Goal: Information Seeking & Learning: Learn about a topic

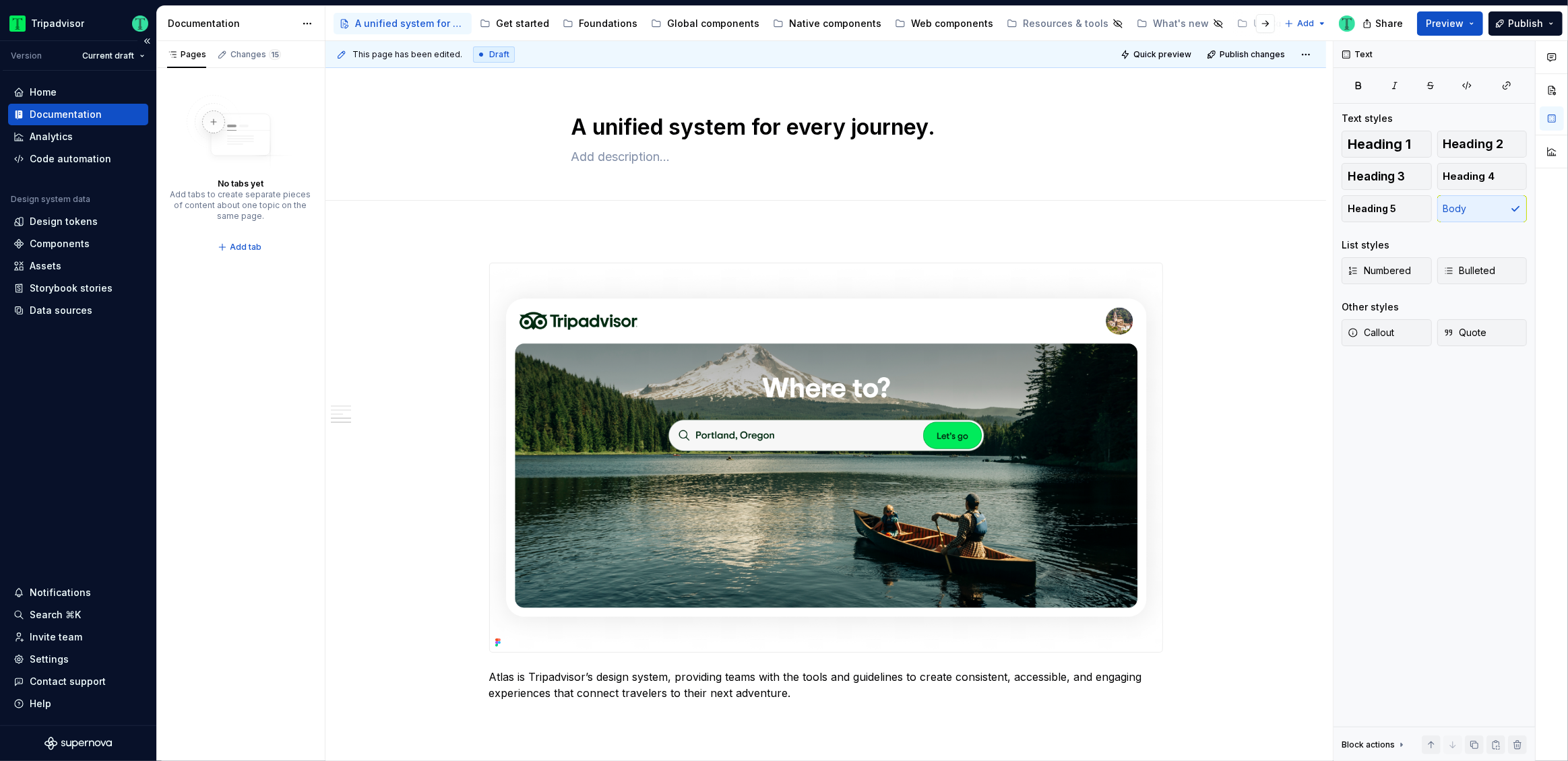
scroll to position [2681, 0]
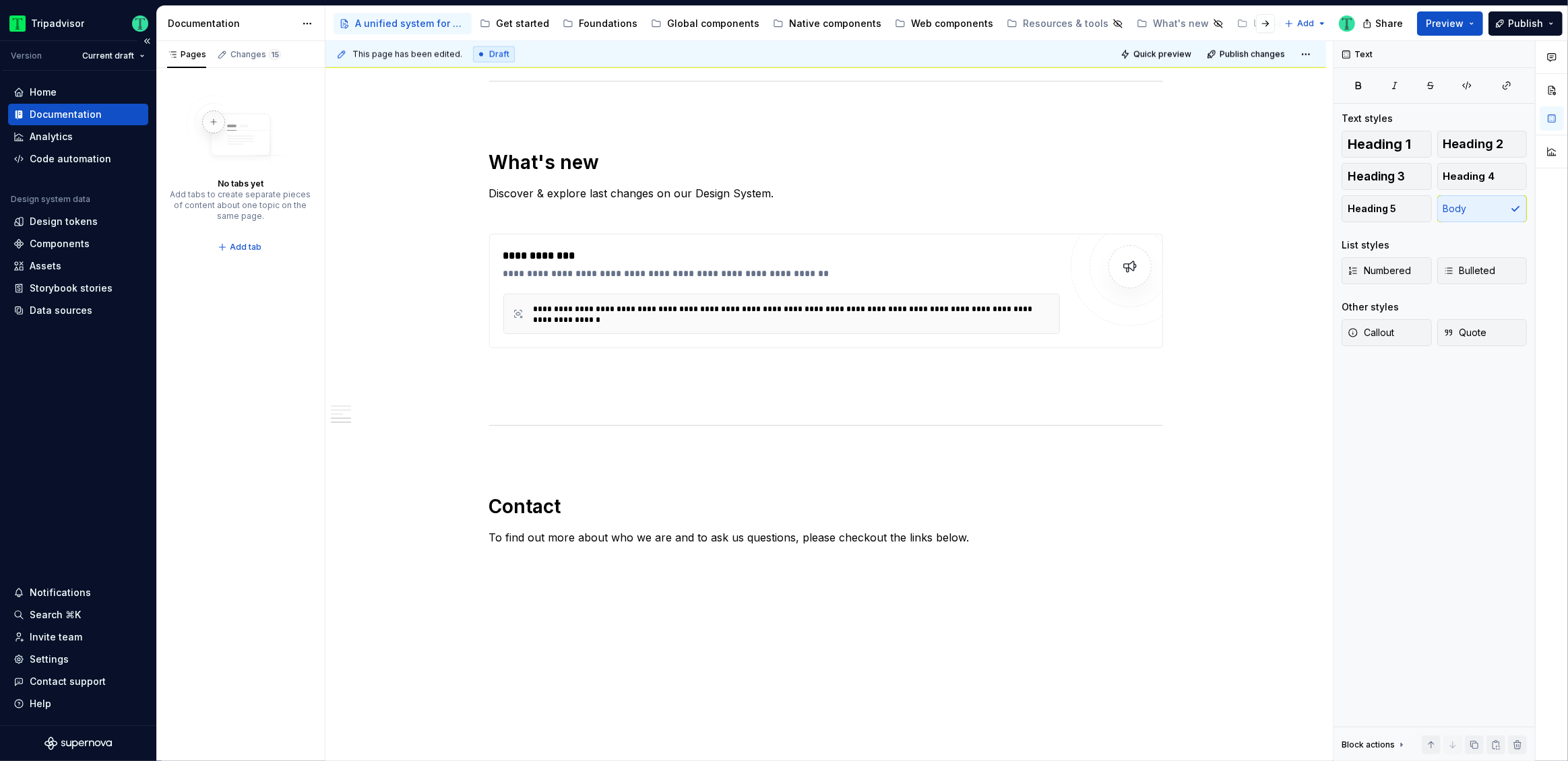
click at [86, 118] on div "Documentation" at bounding box center [66, 114] width 72 height 13
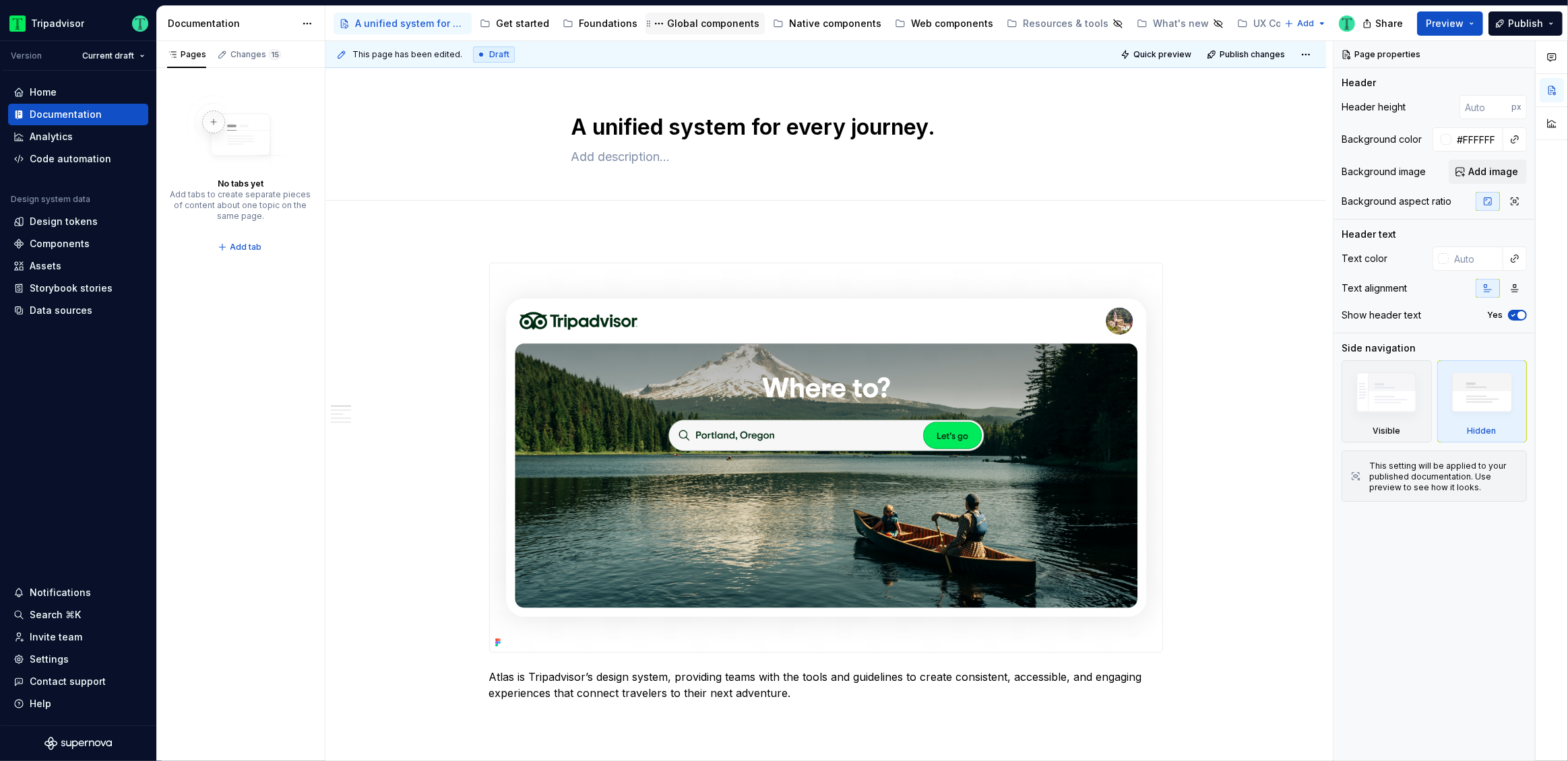
click at [681, 26] on div "Global components" at bounding box center [712, 24] width 93 height 13
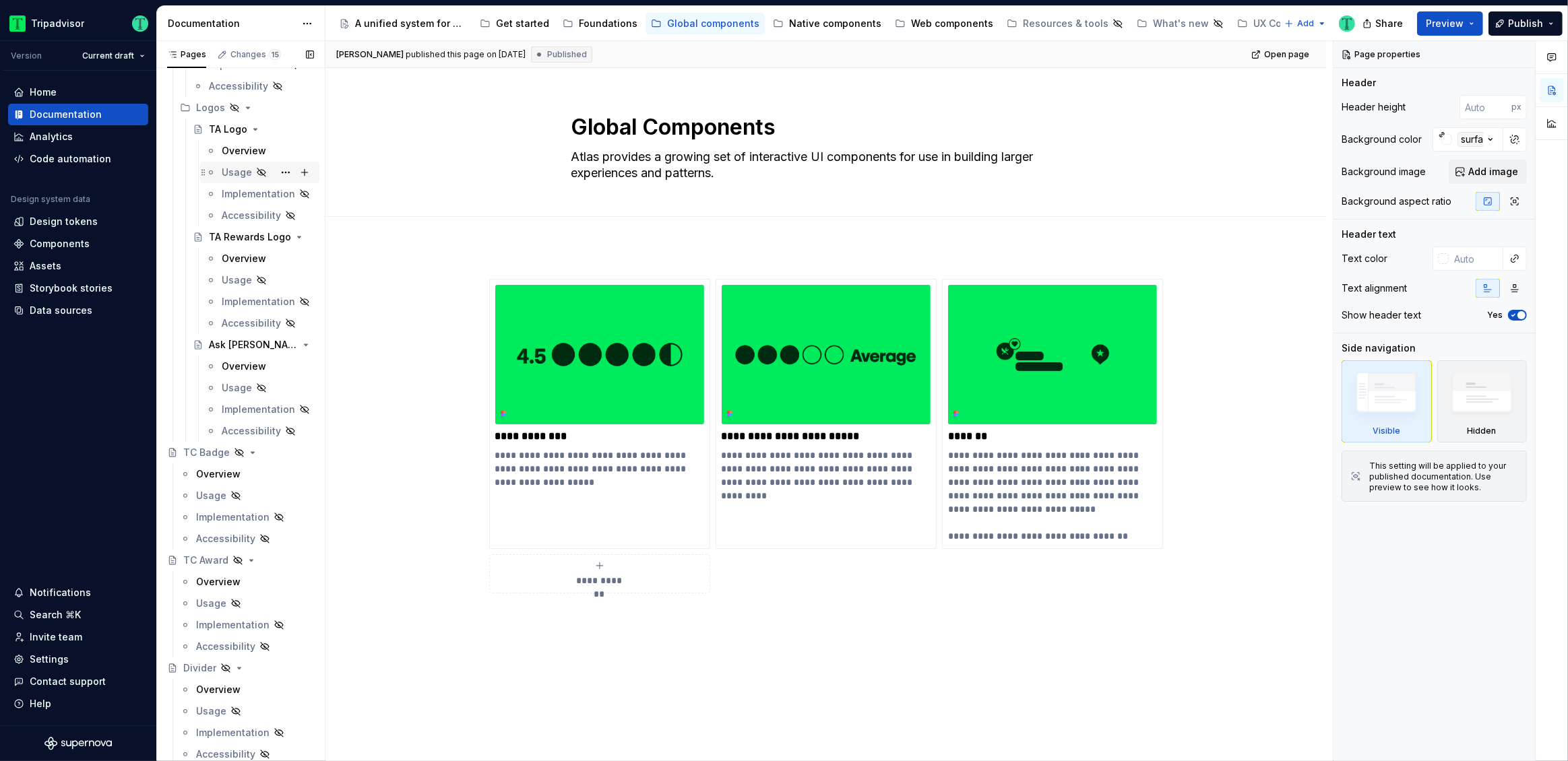
scroll to position [497, 0]
click at [922, 33] on div "Web components" at bounding box center [944, 23] width 109 height 22
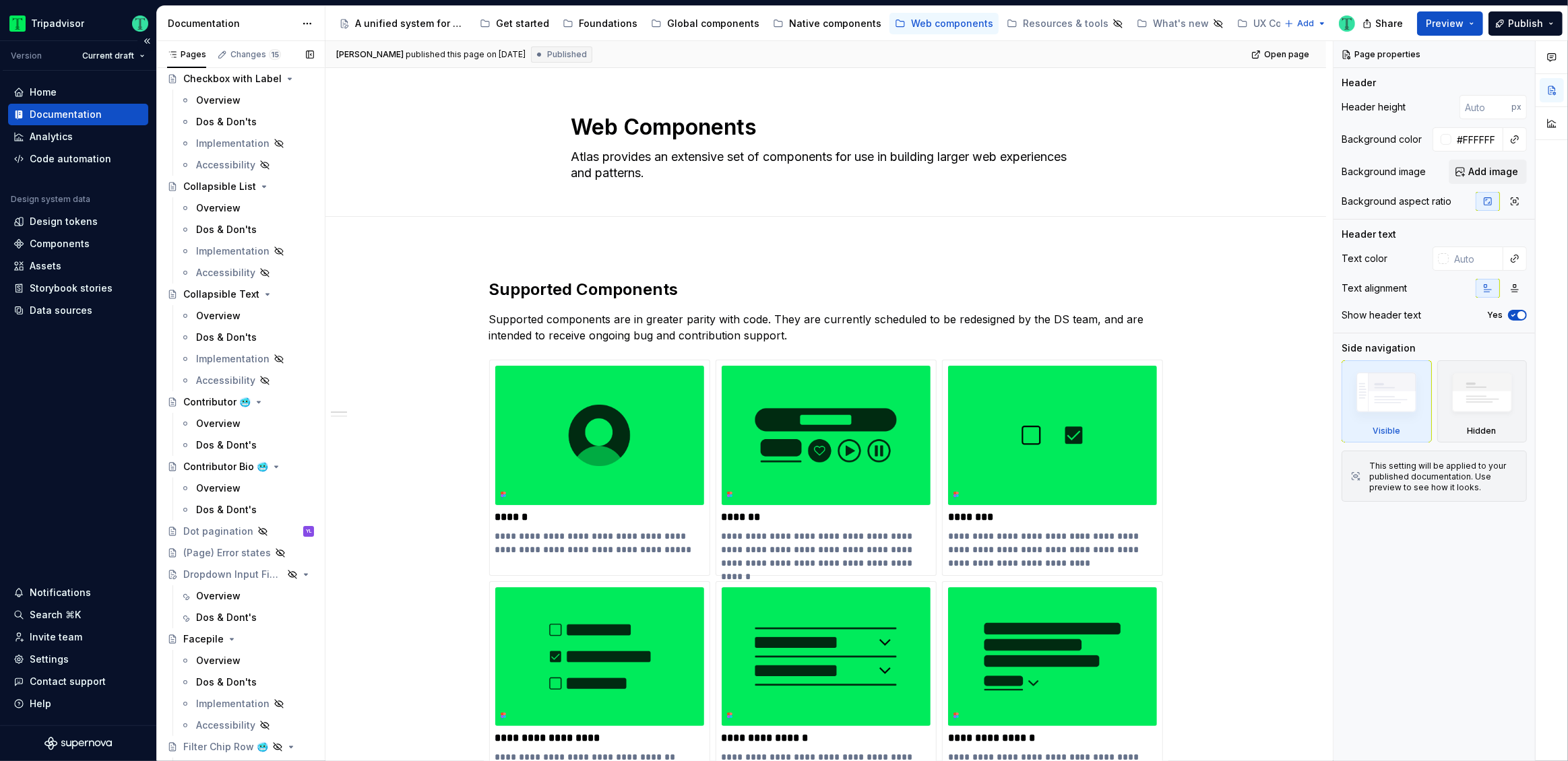
scroll to position [900, 0]
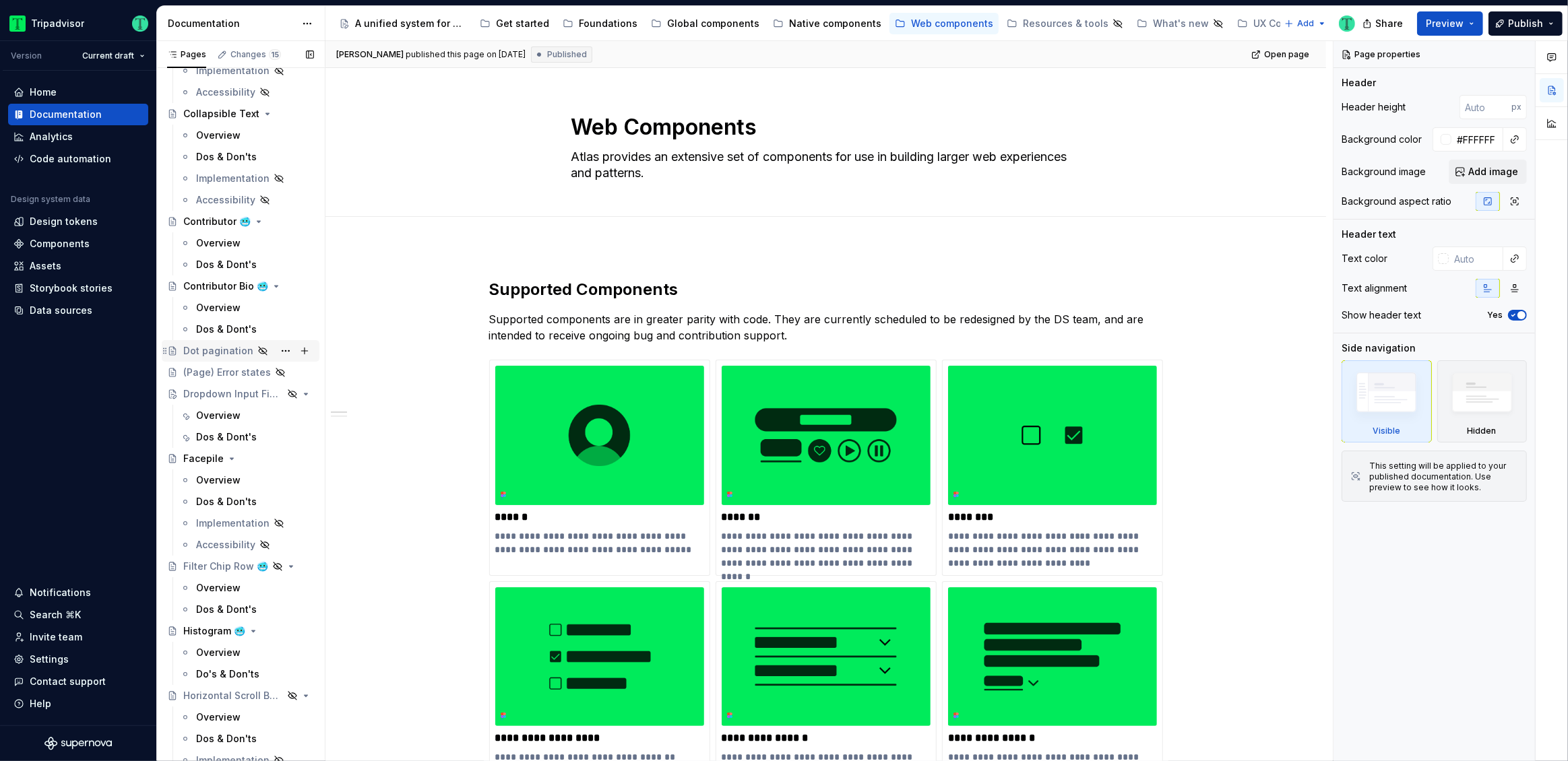
click at [221, 349] on div "Dot pagination" at bounding box center [217, 351] width 70 height 13
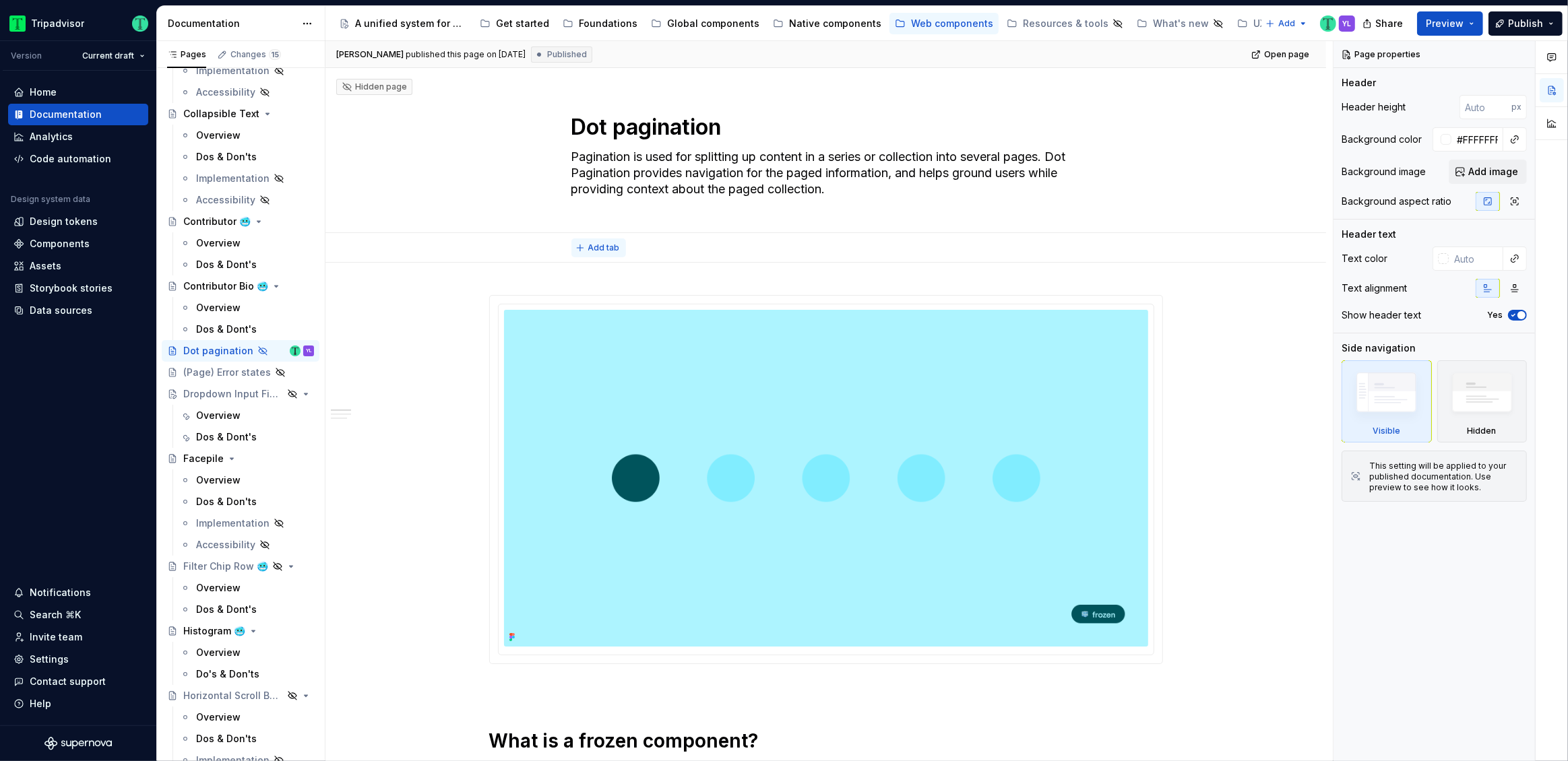
type textarea "*"
click at [604, 250] on span "Add tab" at bounding box center [604, 247] width 31 height 10
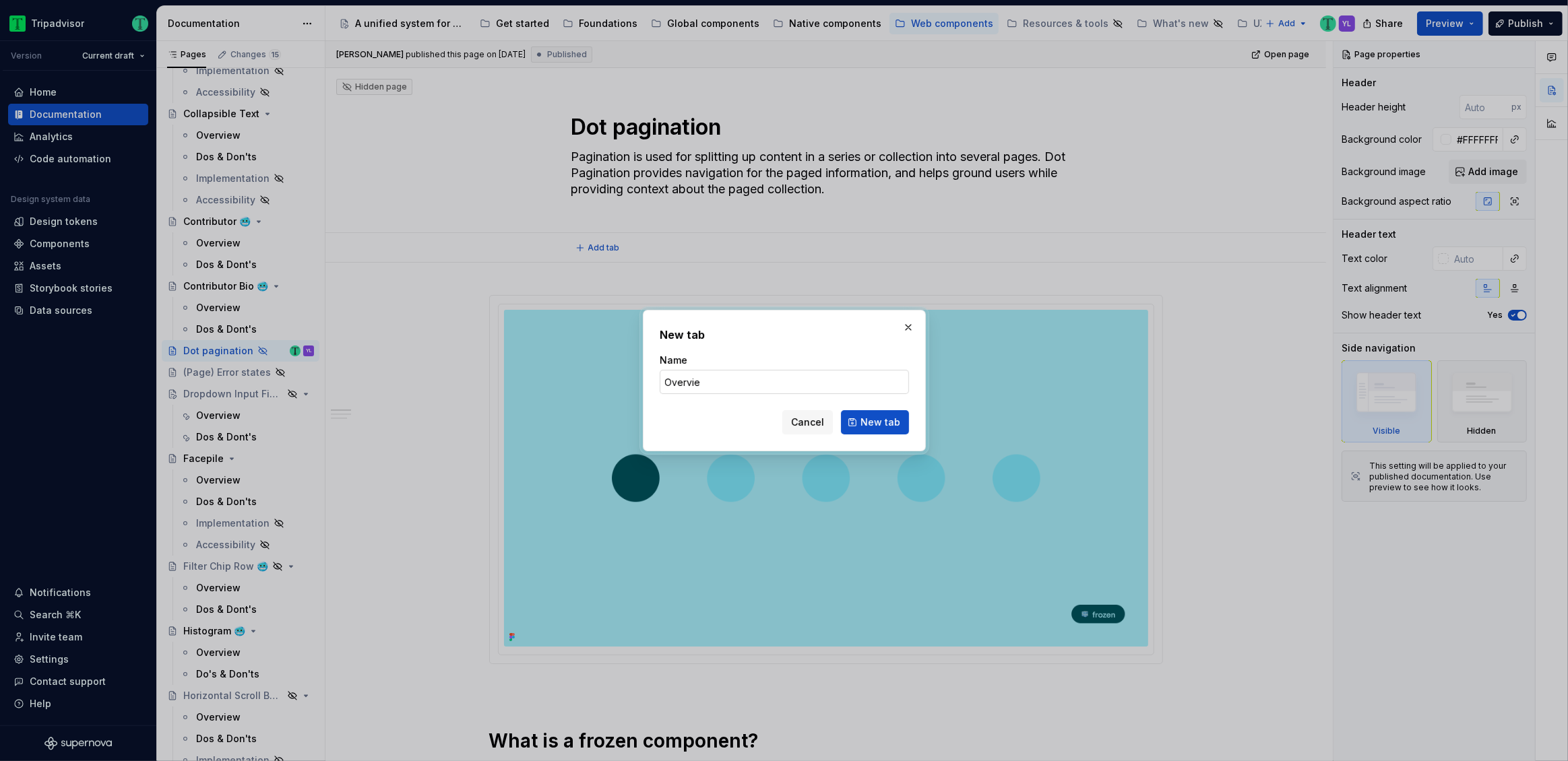
type input "Overview"
type textarea "*"
type input "Overview"
click at [890, 422] on span "New tab" at bounding box center [880, 422] width 40 height 13
type textarea "*"
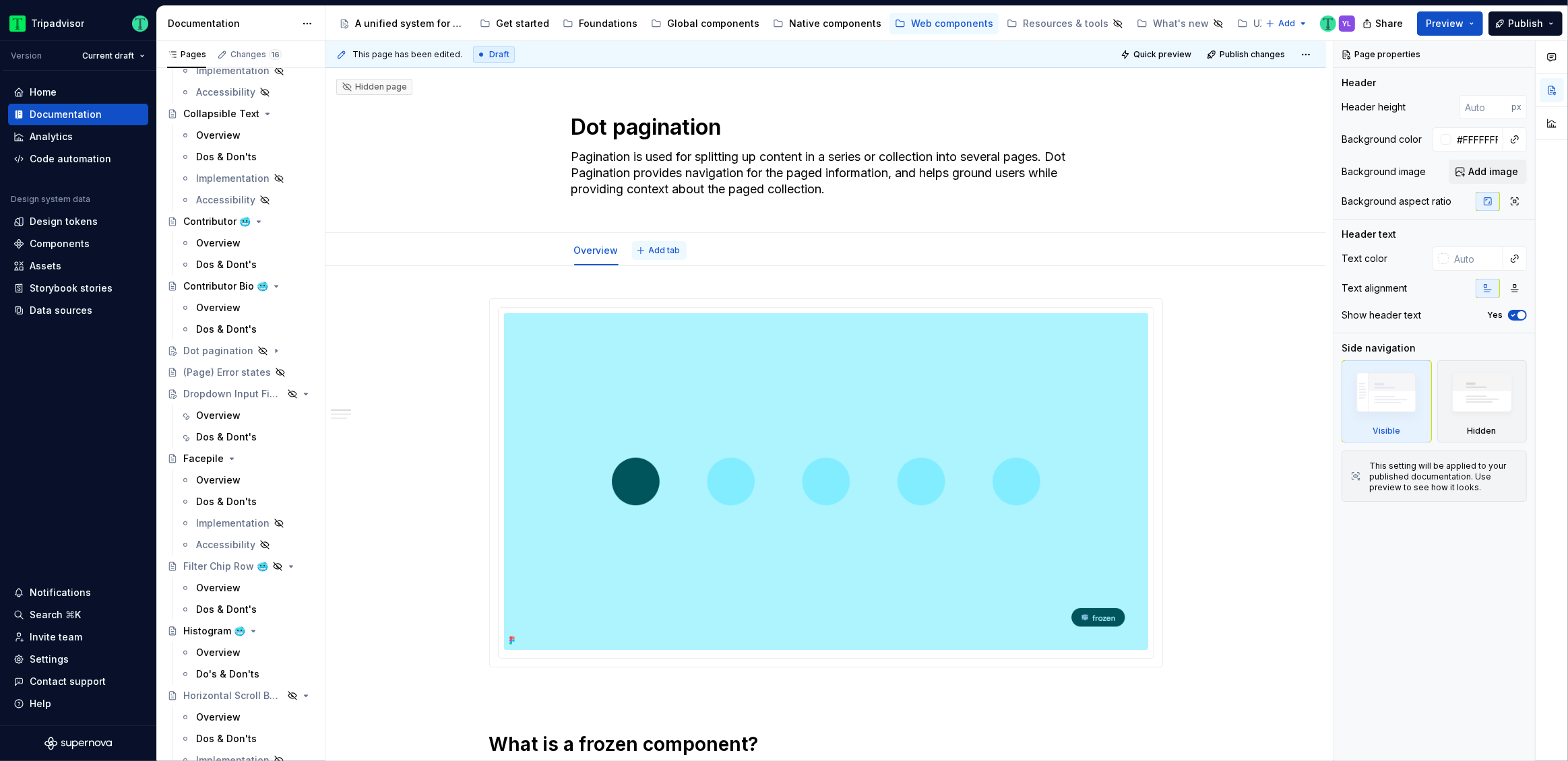
click at [671, 244] on button "Add tab" at bounding box center [659, 251] width 54 height 19
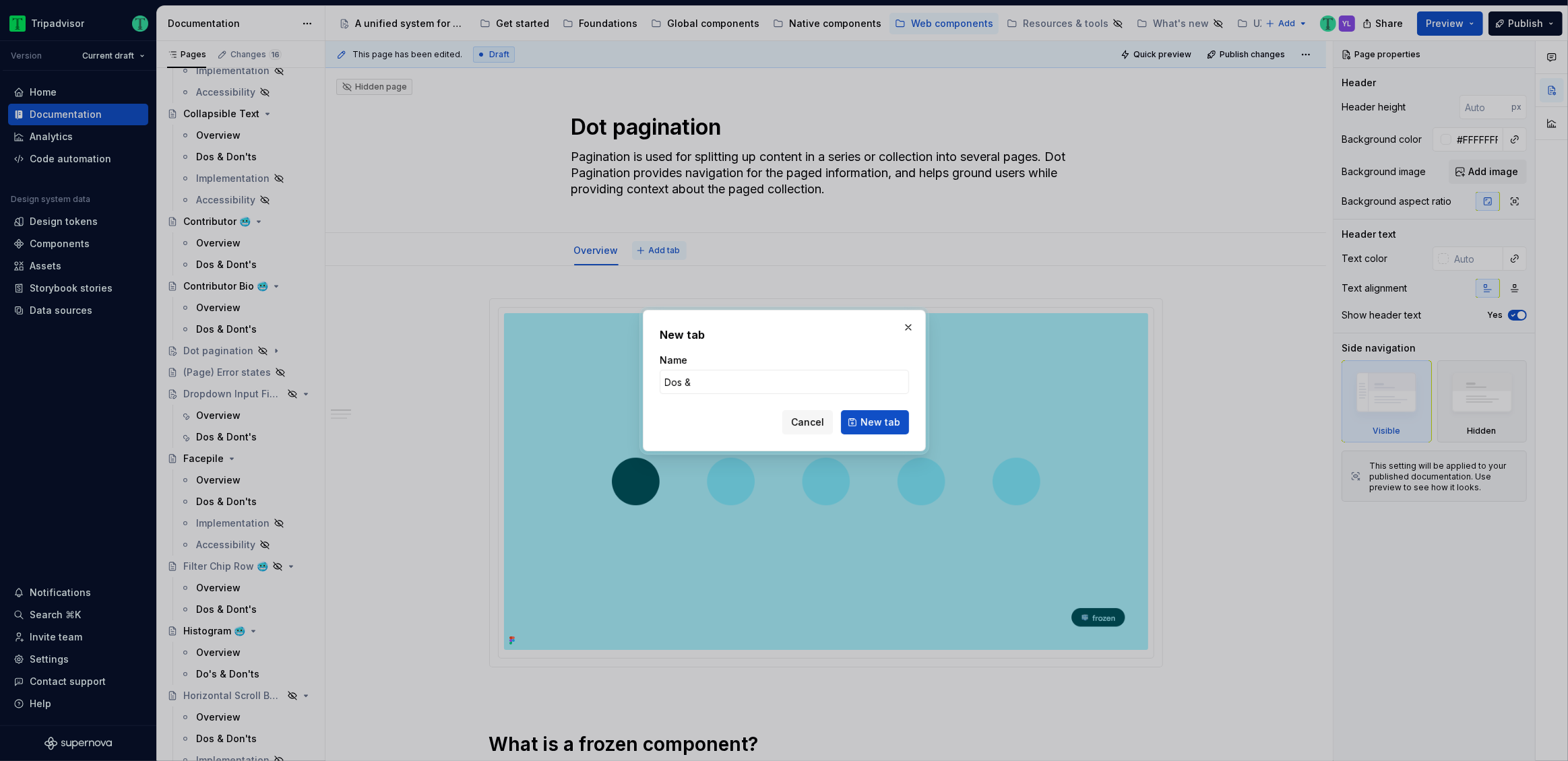
type input "Dos &"
type textarea "*"
type input "Dos & Don't"
click at [885, 421] on span "New tab" at bounding box center [880, 422] width 40 height 13
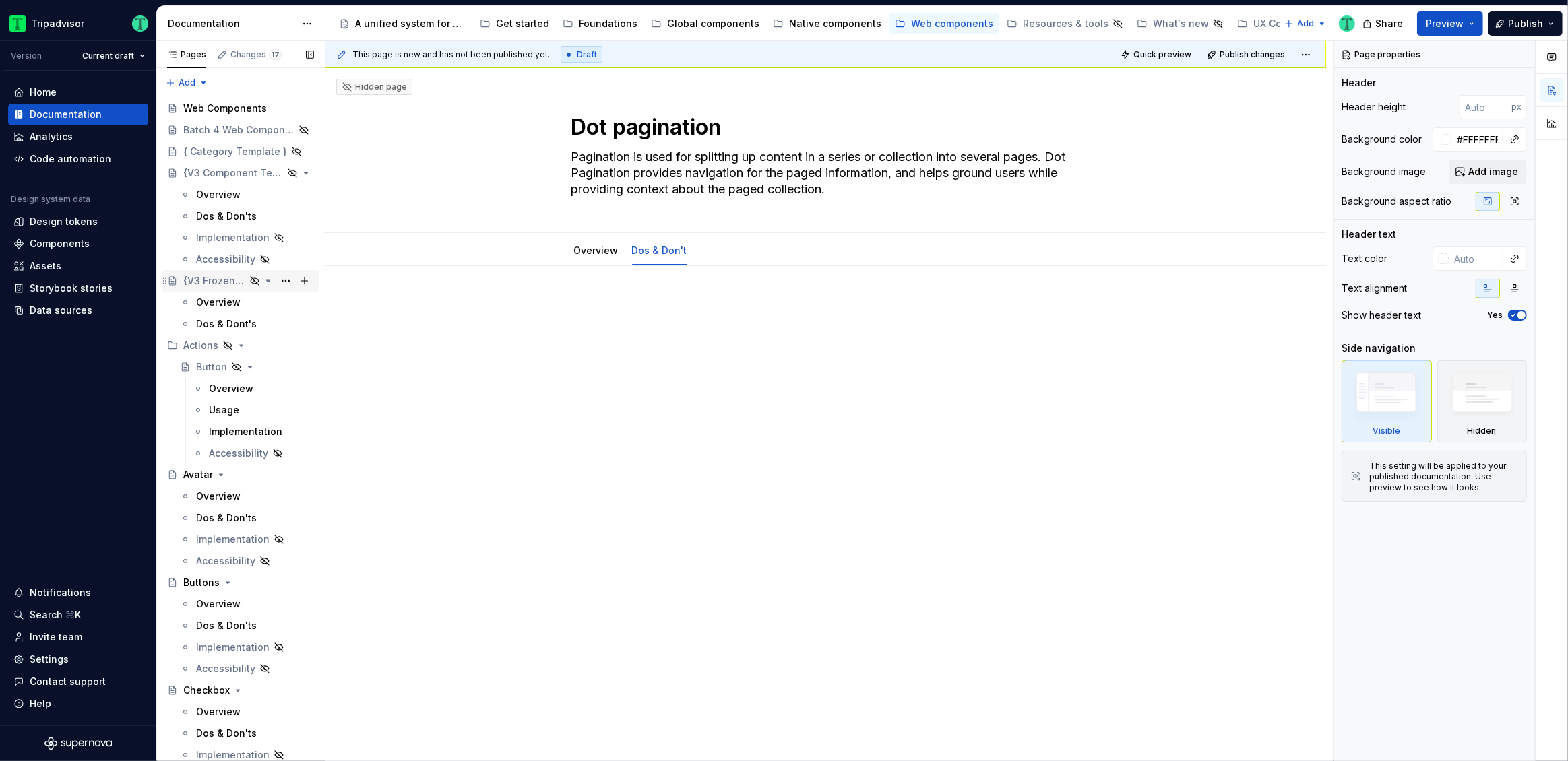
click at [202, 278] on div "{V3 Frozen Template}" at bounding box center [214, 281] width 62 height 13
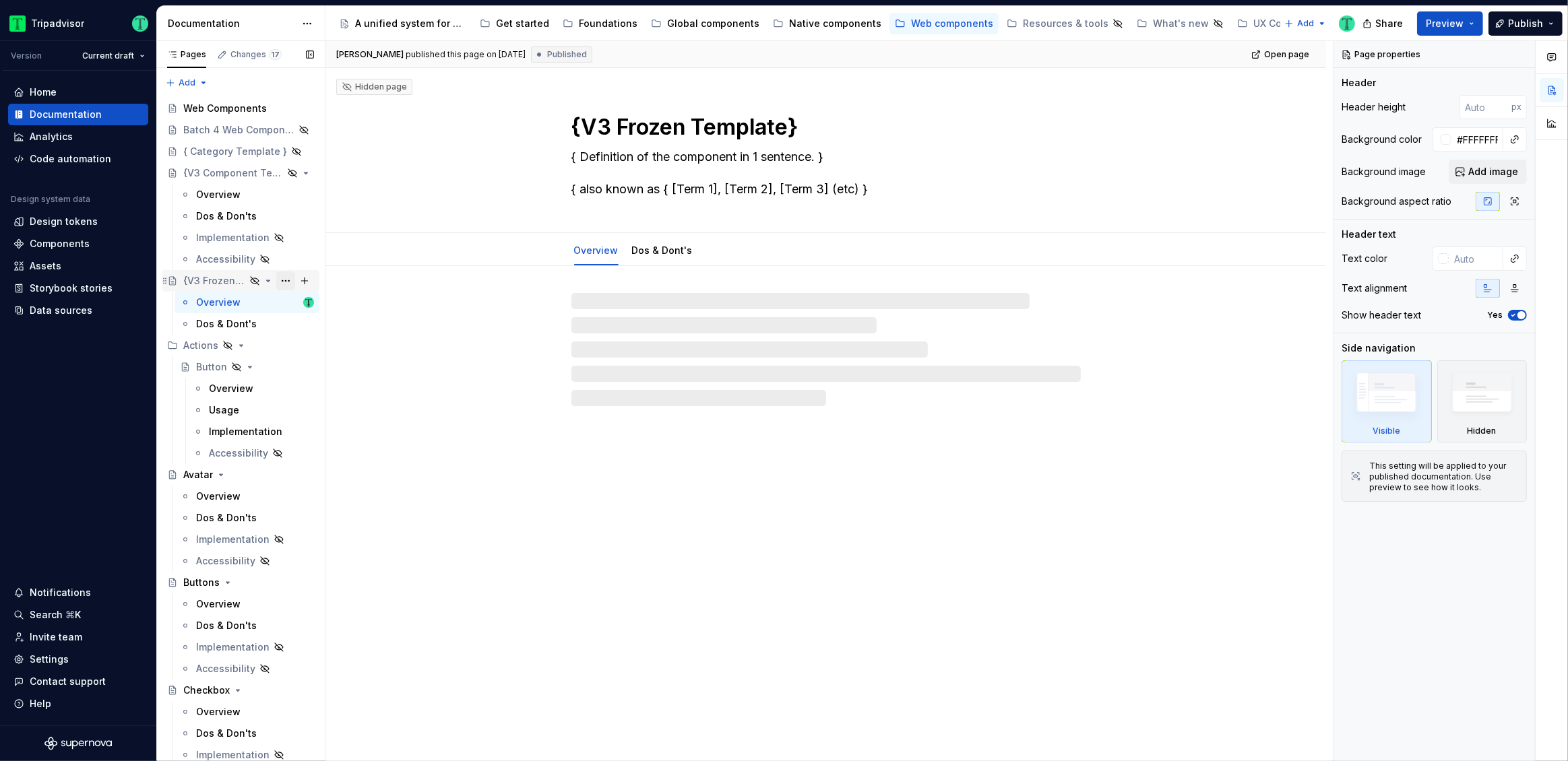
click at [277, 282] on button "Page tree" at bounding box center [286, 281] width 19 height 19
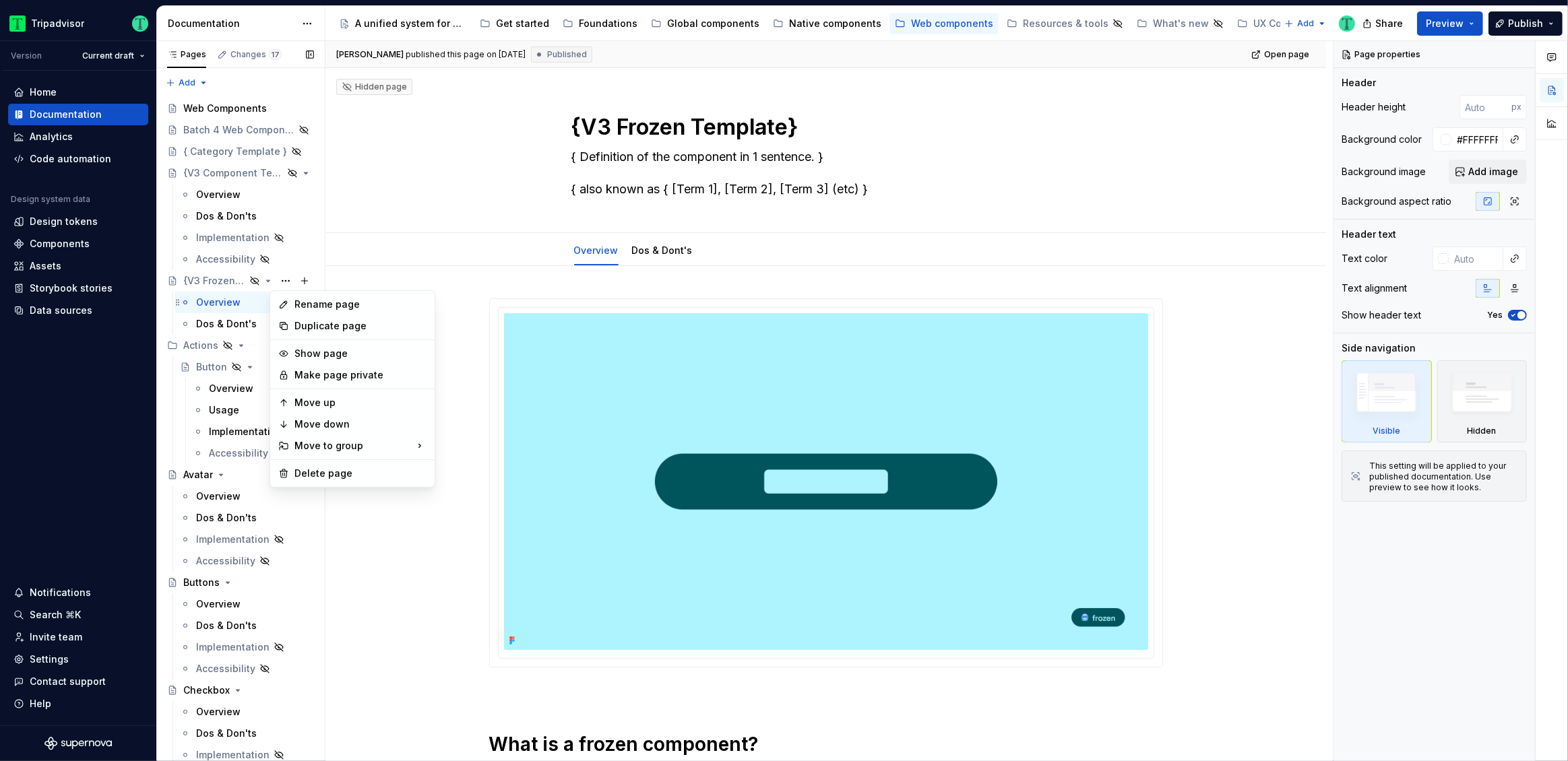
click at [230, 302] on div "Pages Changes 17 Add Accessibility guide for tree Page tree. Navigate the tree …" at bounding box center [240, 404] width 169 height 727
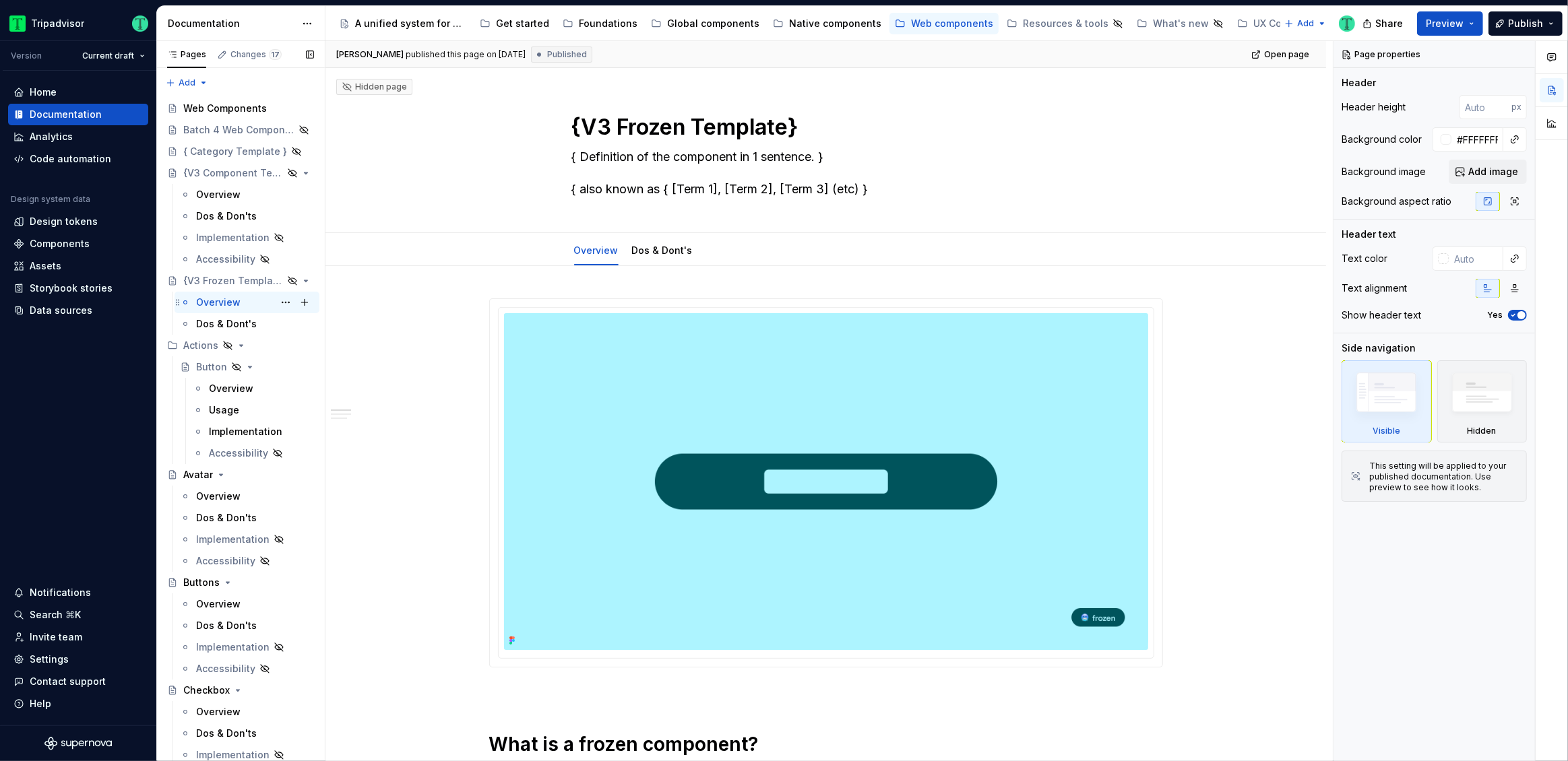
click at [215, 298] on div "Overview" at bounding box center [218, 302] width 45 height 13
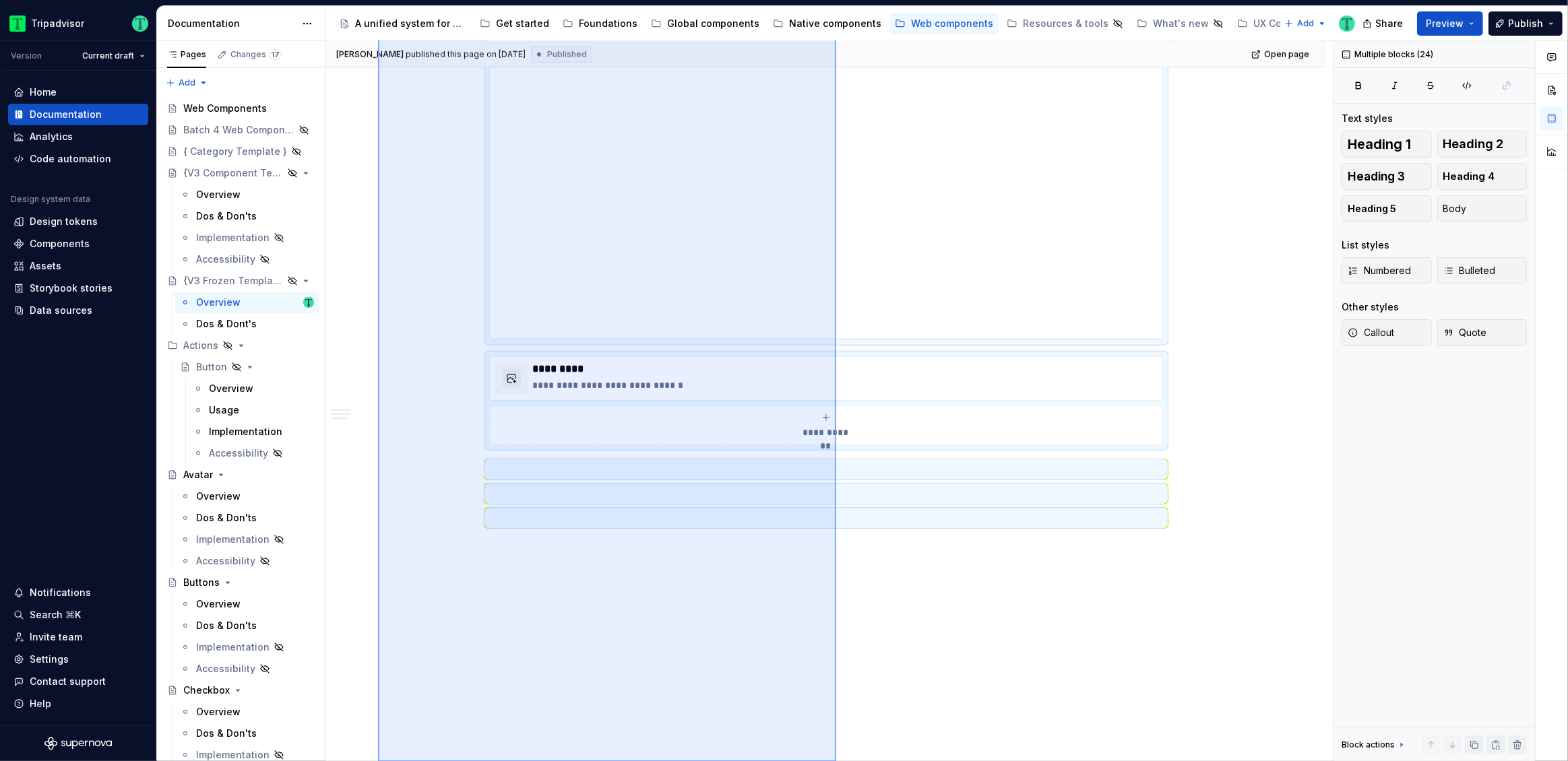
scroll to position [1665, 0]
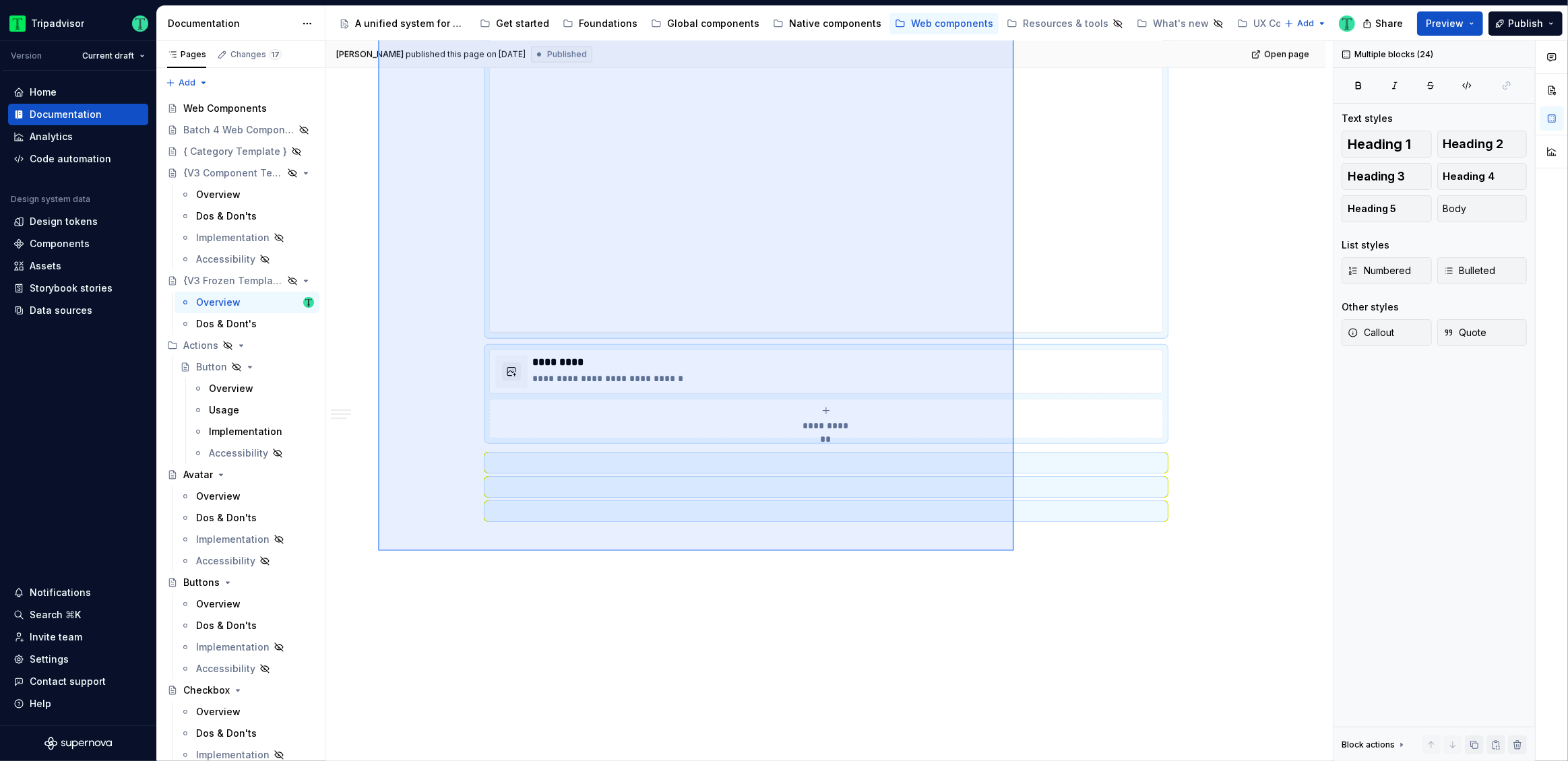
drag, startPoint x: 378, startPoint y: 286, endPoint x: 1014, endPoint y: 551, distance: 689.0
click at [1014, 551] on div "**********" at bounding box center [829, 401] width 1007 height 721
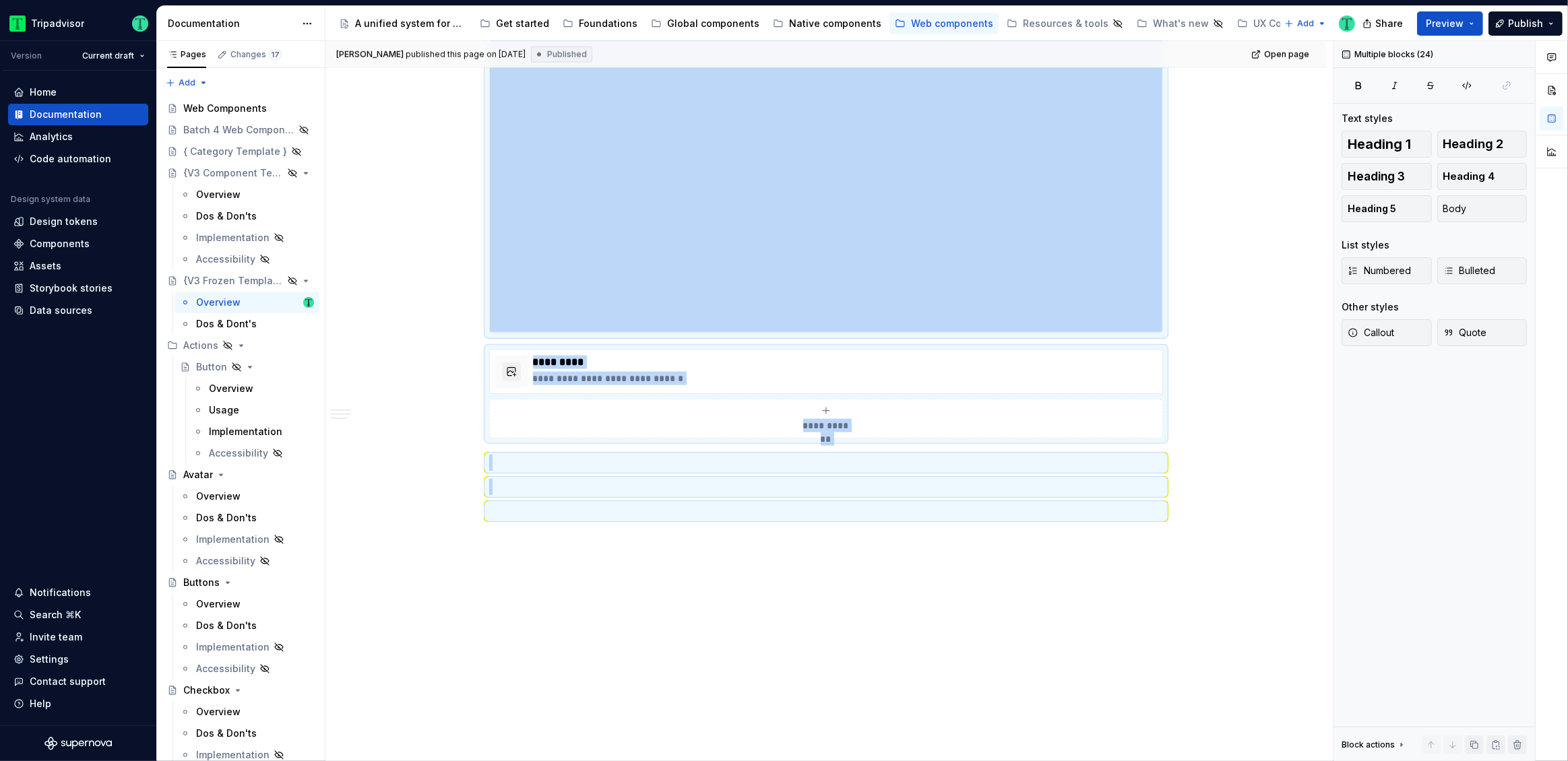
copy div "**********"
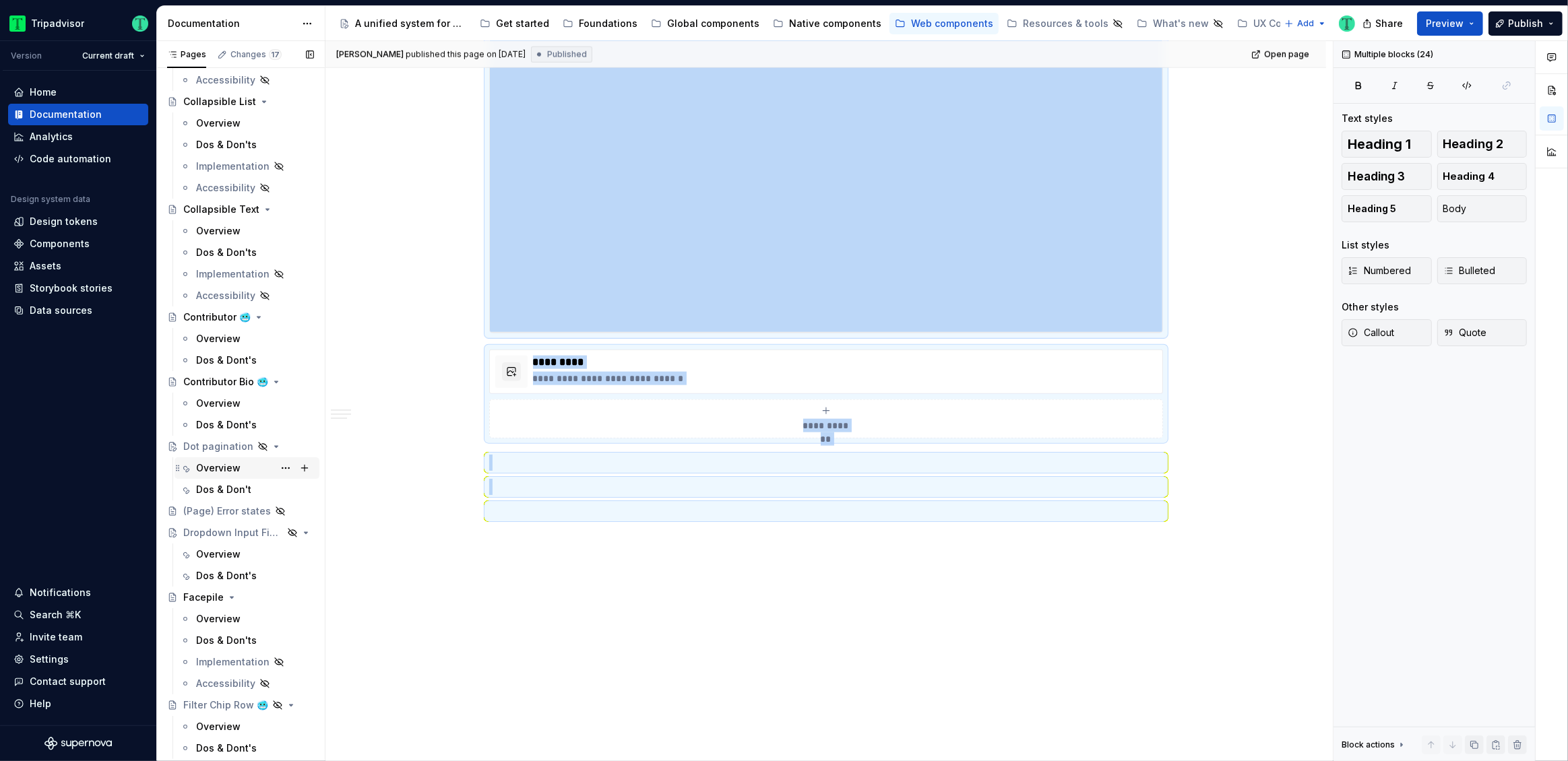
scroll to position [954, 0]
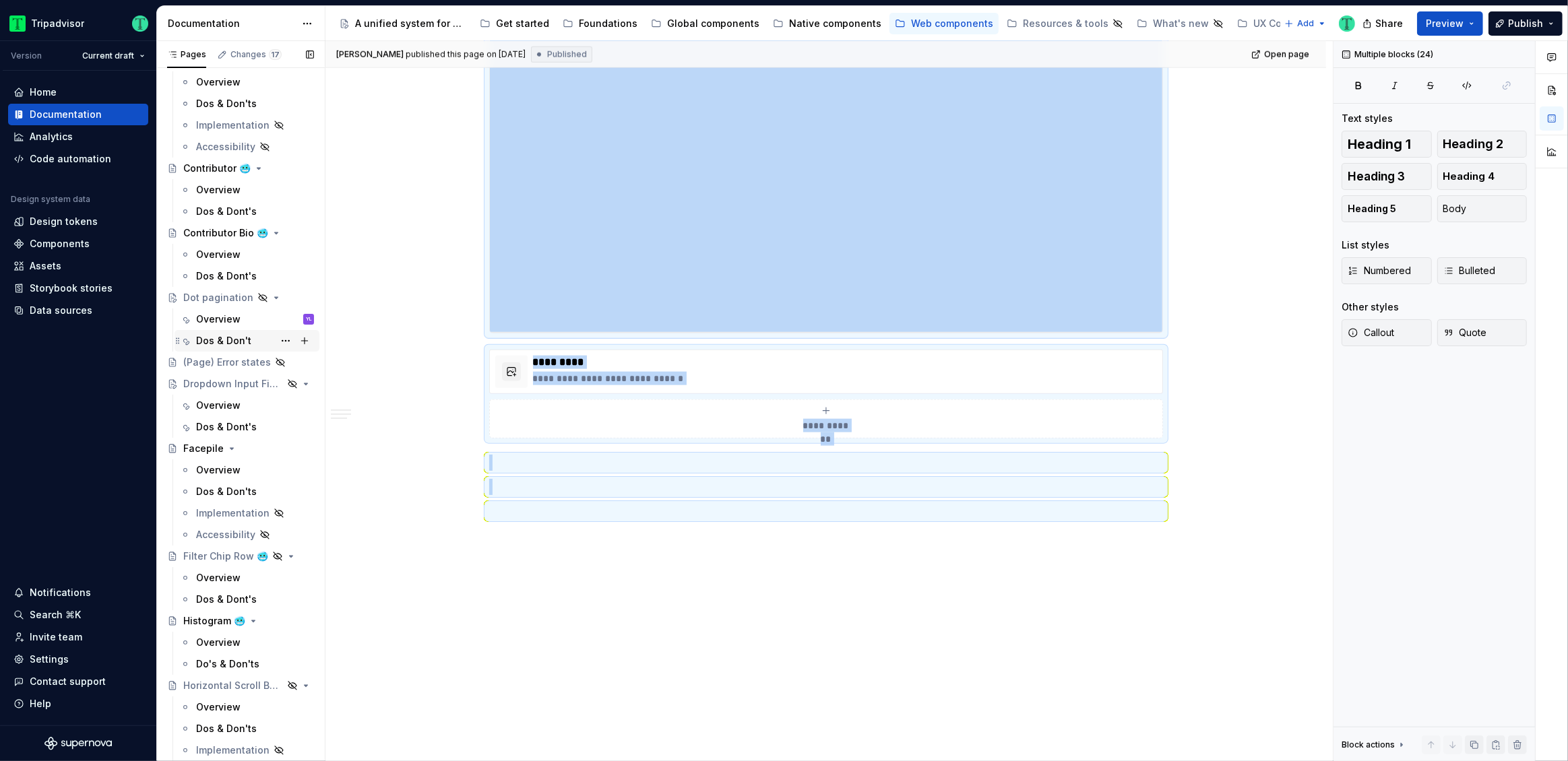
drag, startPoint x: 216, startPoint y: 318, endPoint x: 235, endPoint y: 345, distance: 33.0
click at [216, 317] on div "Overview" at bounding box center [218, 319] width 45 height 13
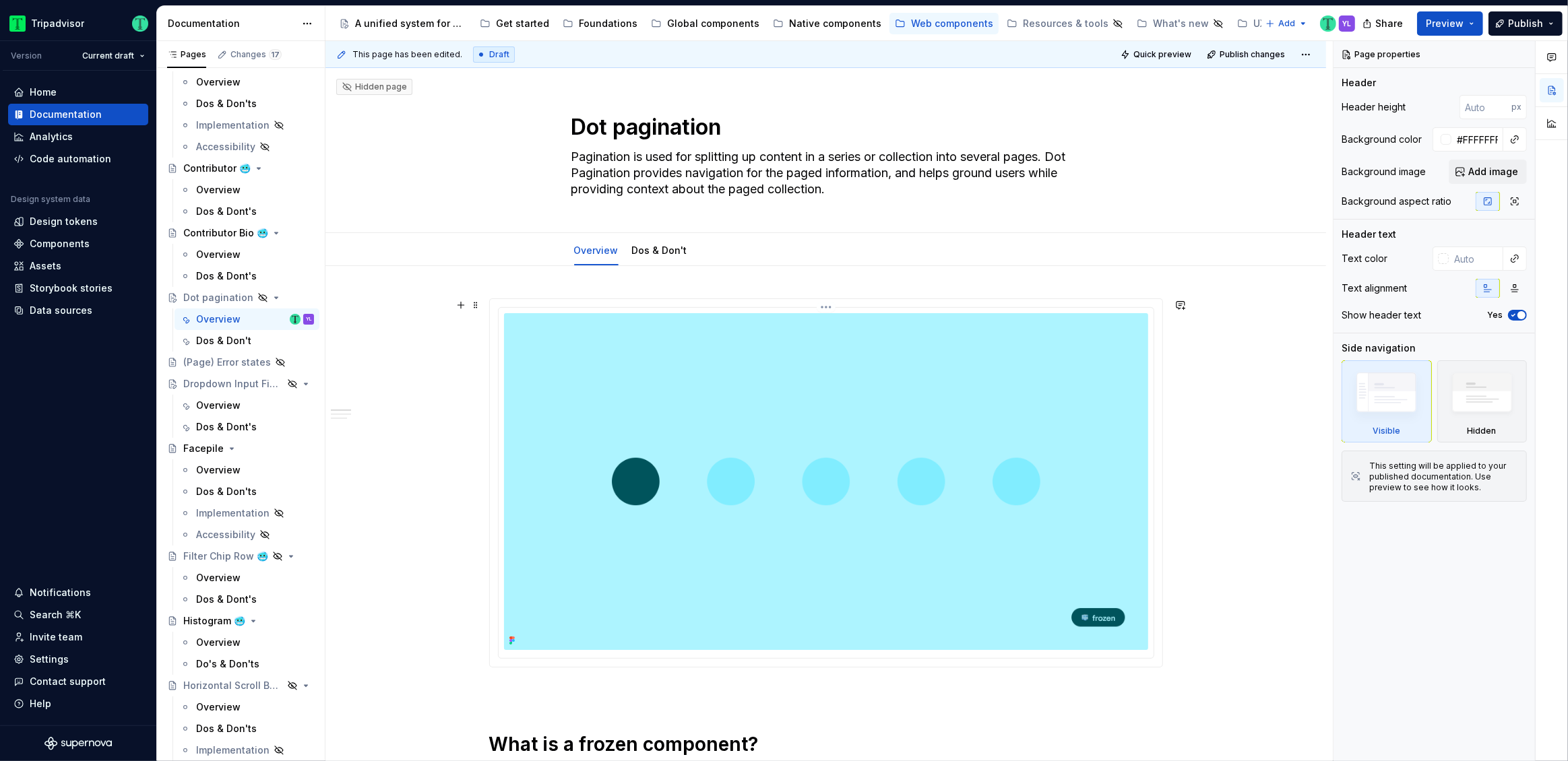
click at [525, 350] on img at bounding box center [825, 482] width 644 height 337
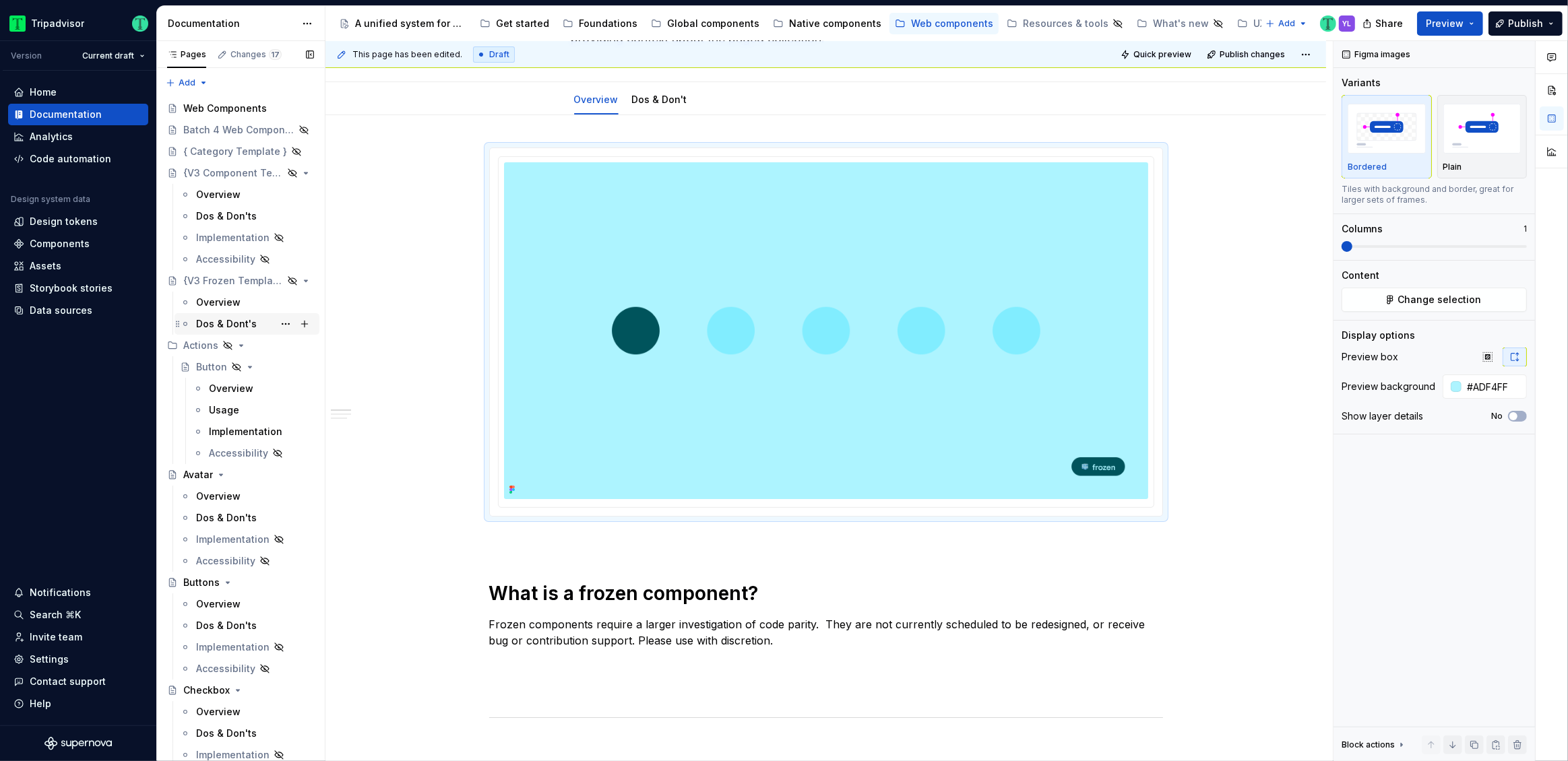
click at [211, 319] on div "Dos & Dont's" at bounding box center [227, 324] width 61 height 13
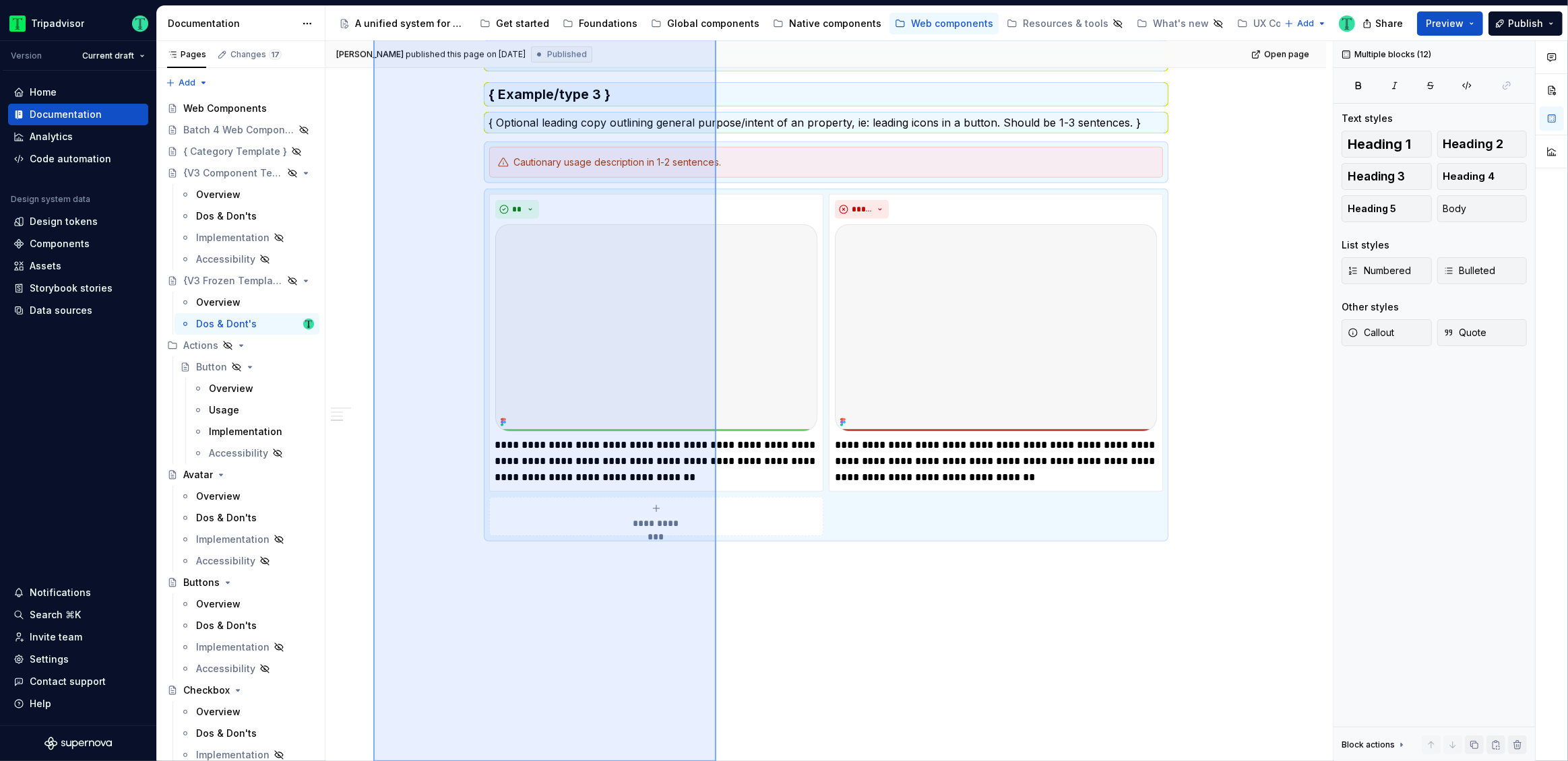
scroll to position [1140, 0]
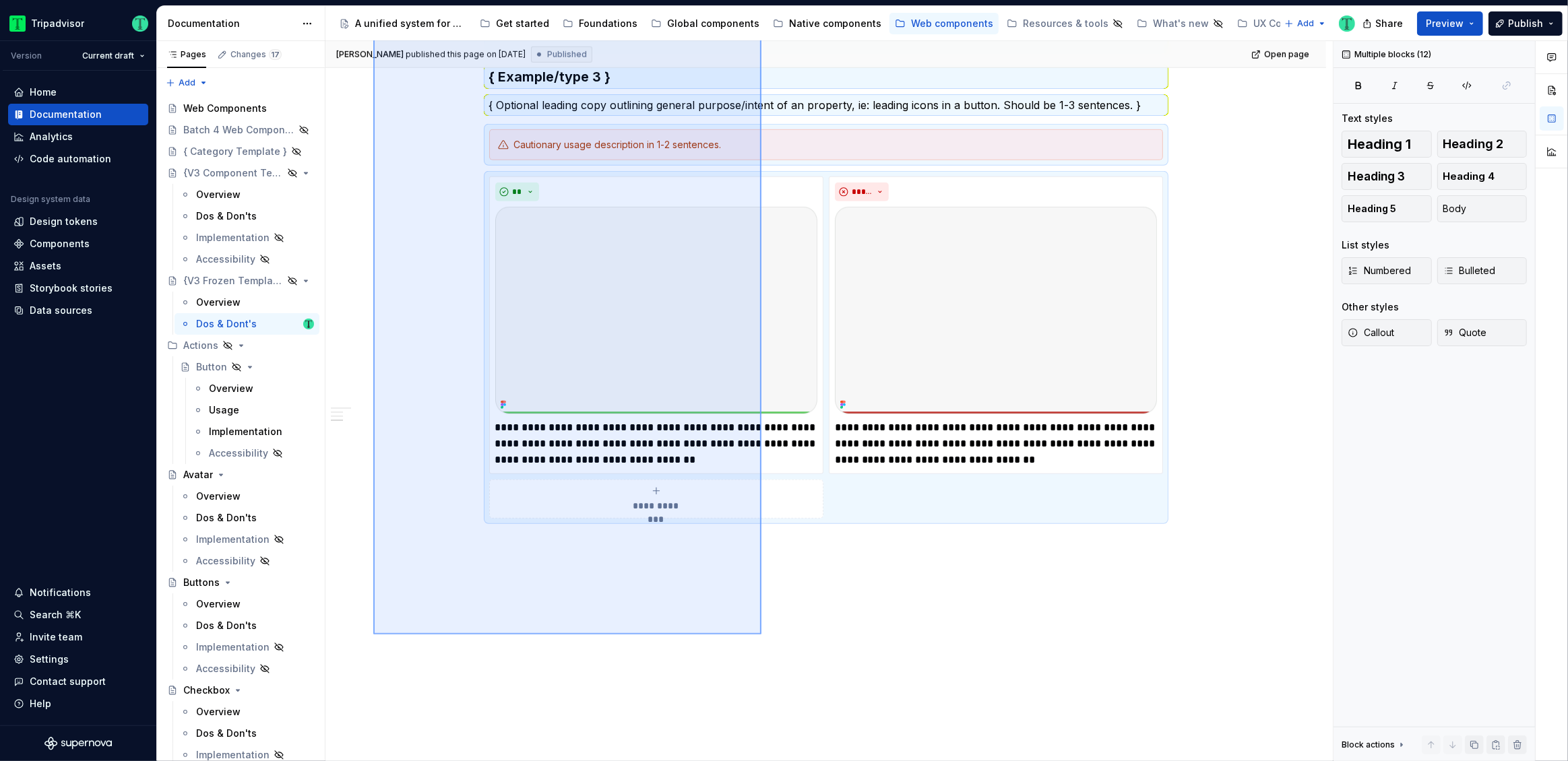
drag, startPoint x: 478, startPoint y: 508, endPoint x: 761, endPoint y: 635, distance: 310.2
click at [761, 635] on div "**********" at bounding box center [829, 401] width 1007 height 721
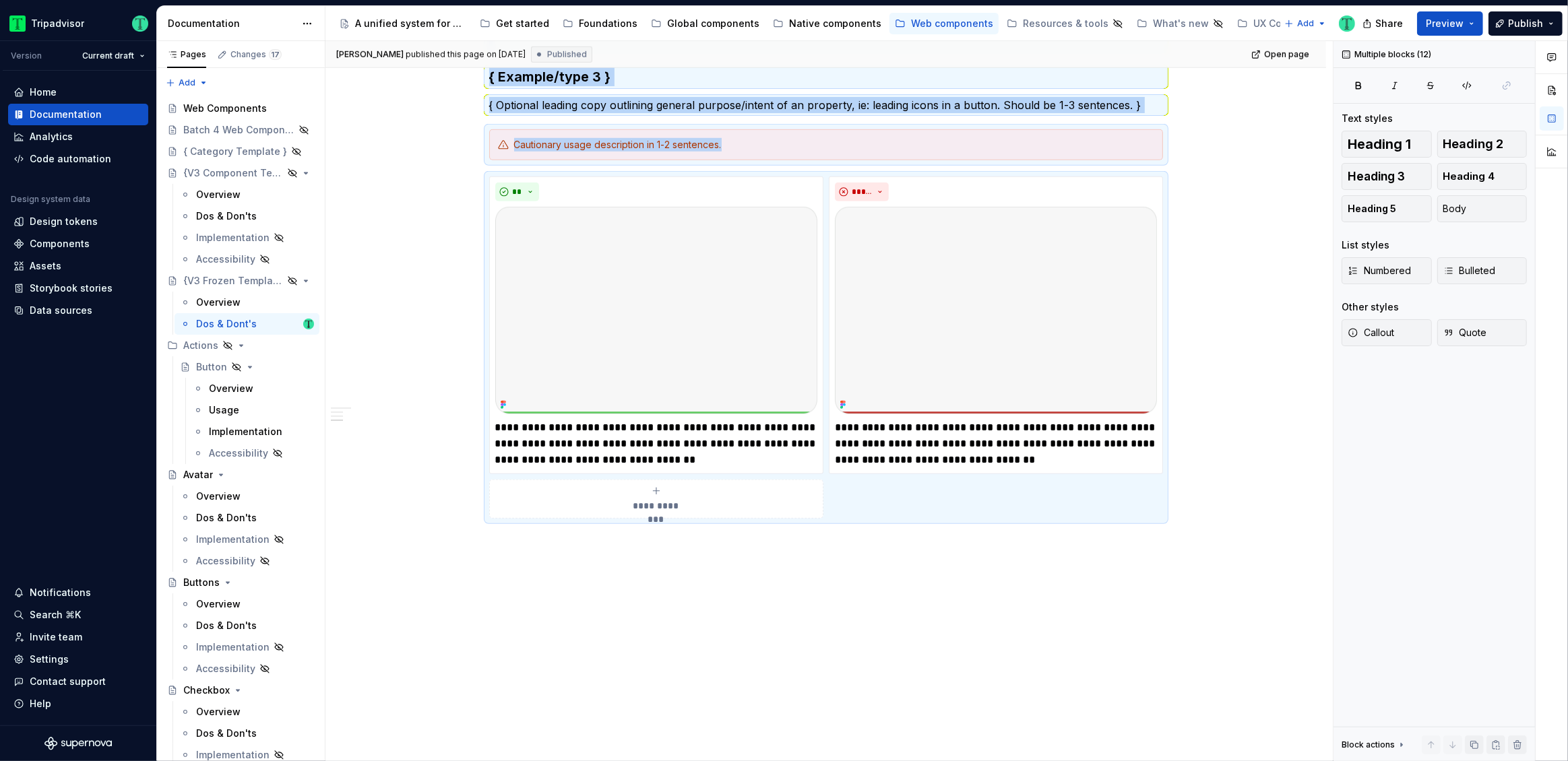
copy div "**********"
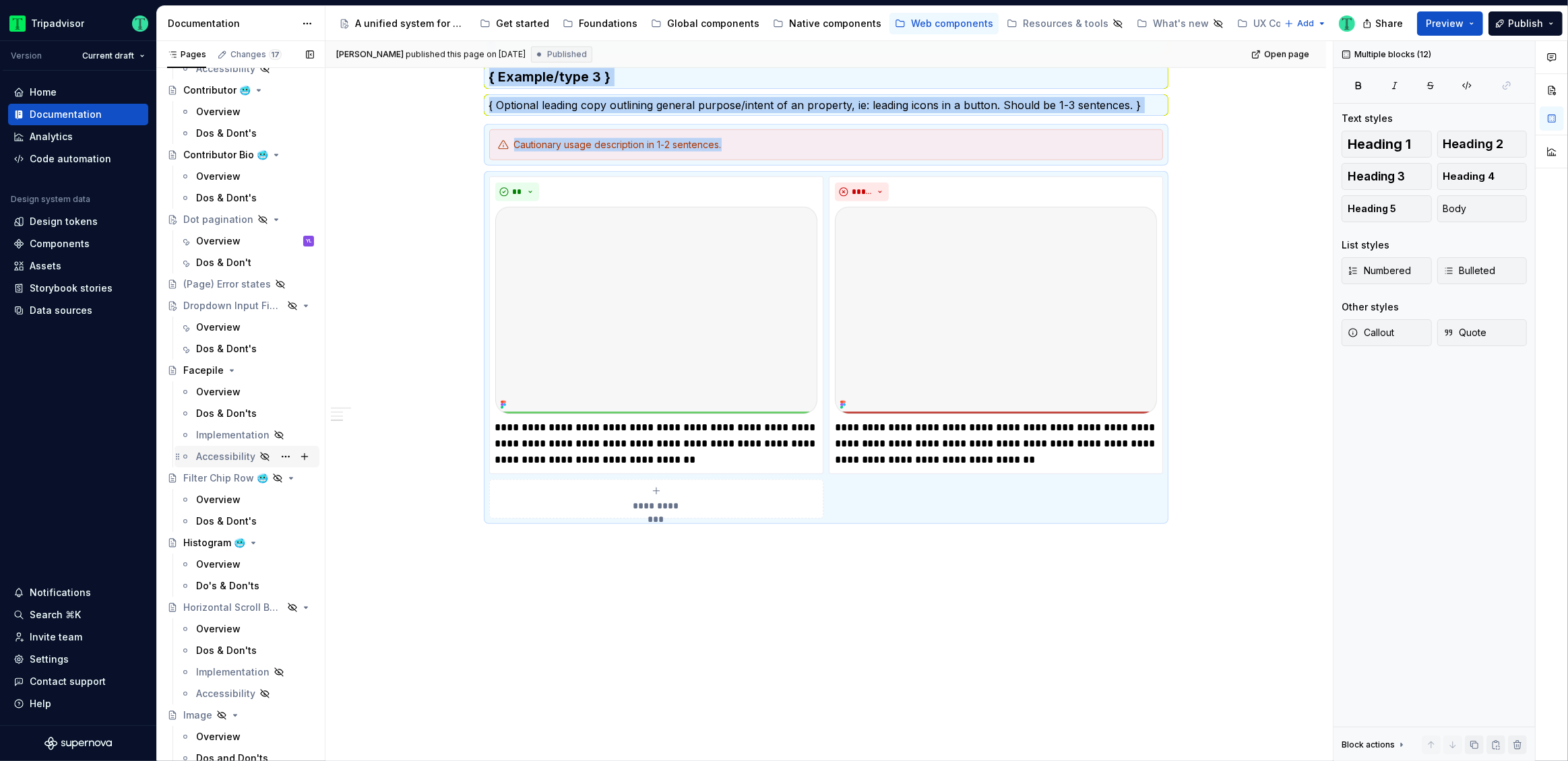
scroll to position [1033, 0]
click at [216, 256] on div "Dos & Don't" at bounding box center [224, 261] width 55 height 13
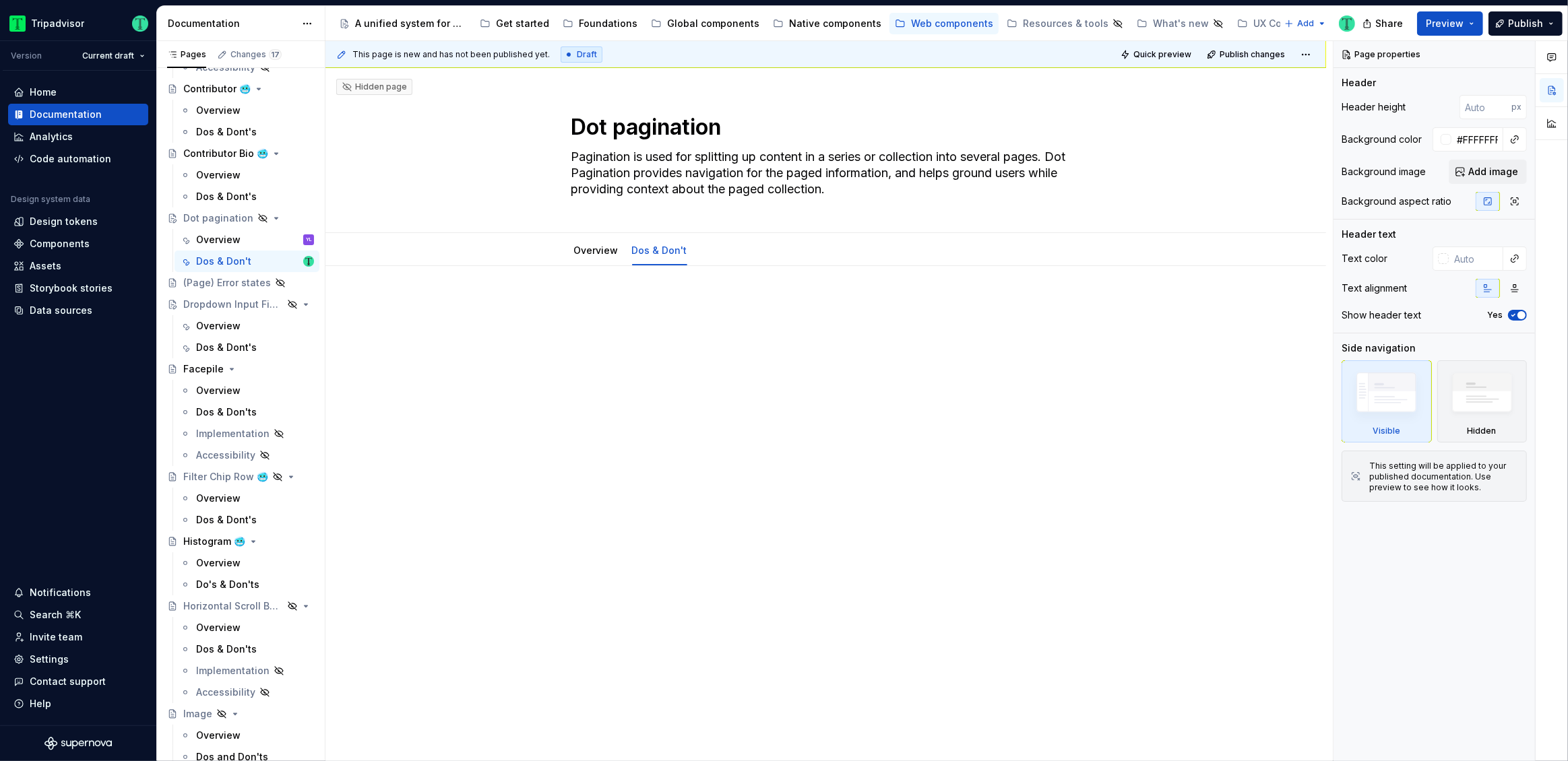
click at [496, 357] on div at bounding box center [826, 332] width 673 height 68
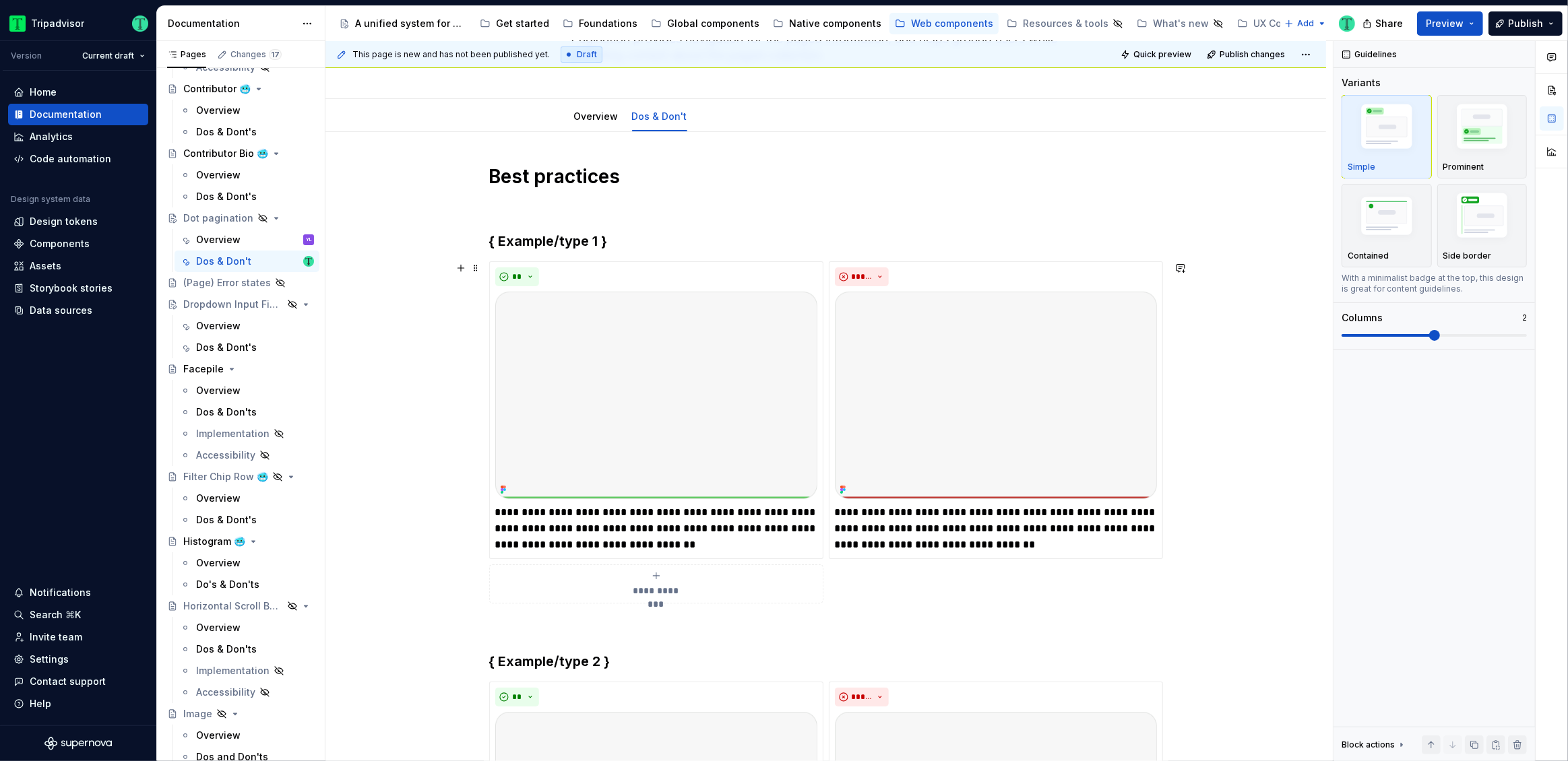
scroll to position [134, 0]
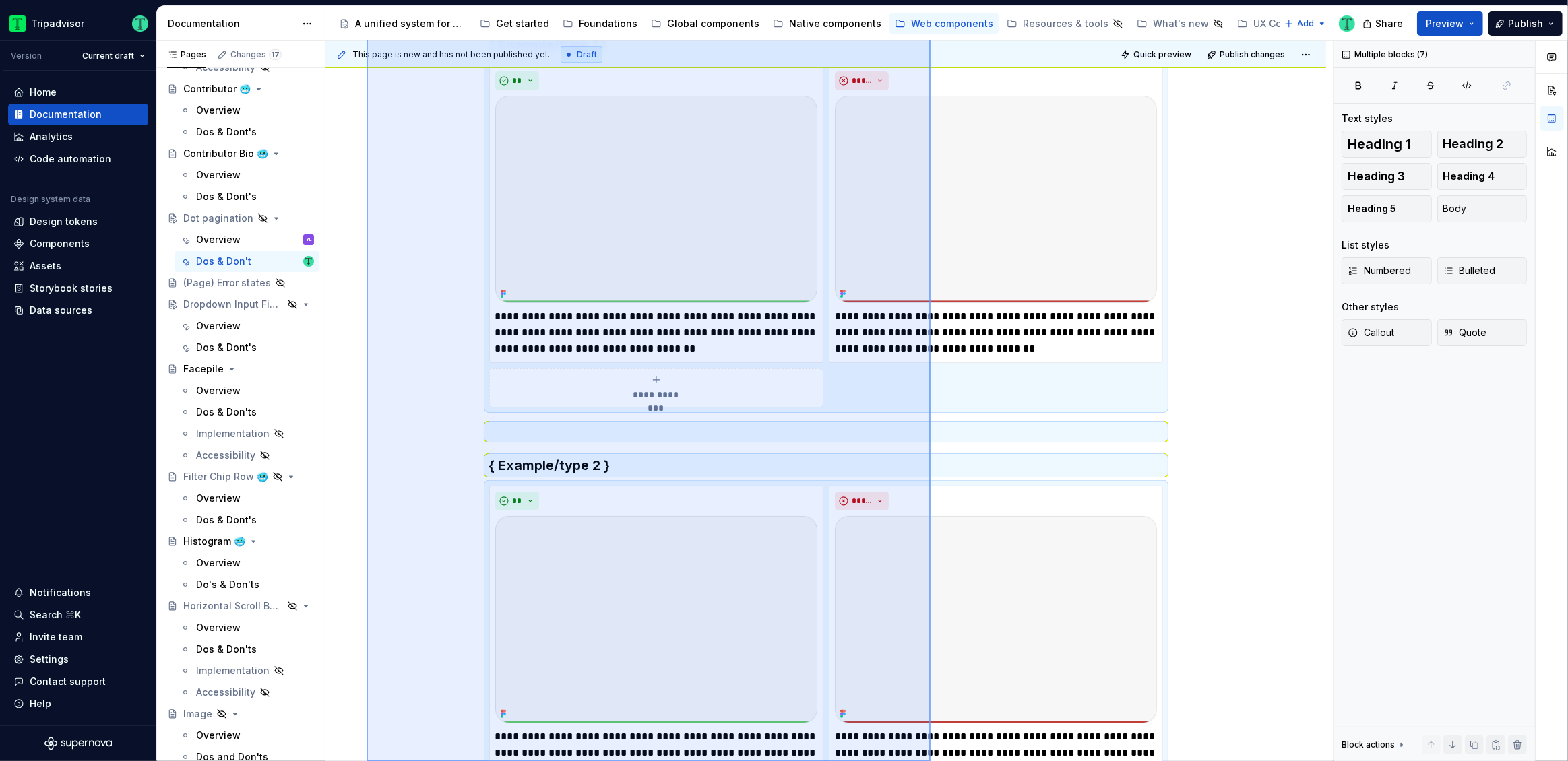
drag, startPoint x: 459, startPoint y: 250, endPoint x: 936, endPoint y: 727, distance: 674.6
click at [931, 742] on div "**********" at bounding box center [829, 401] width 1007 height 721
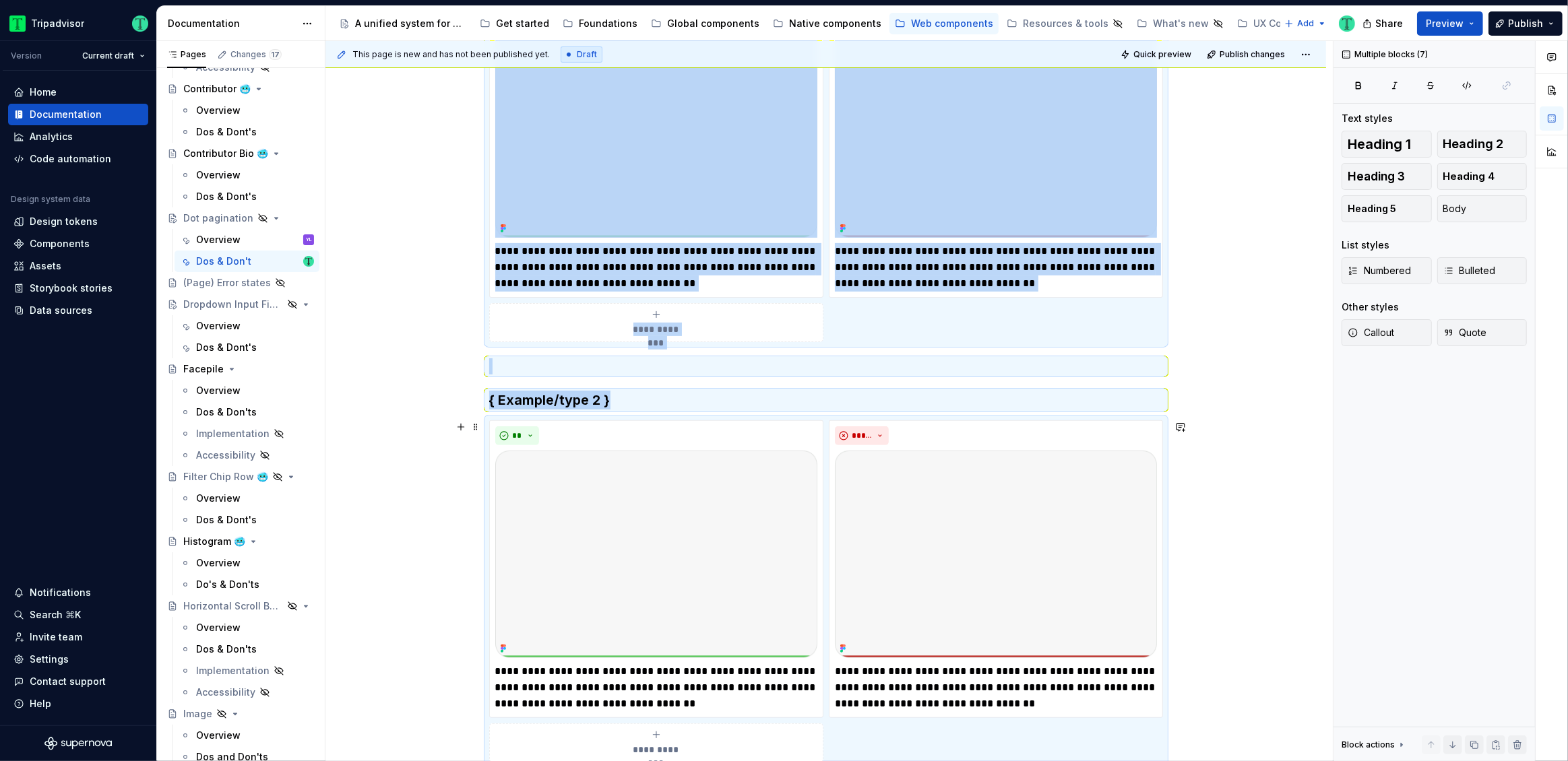
click at [329, 479] on div "**********" at bounding box center [825, 689] width 1001 height 1636
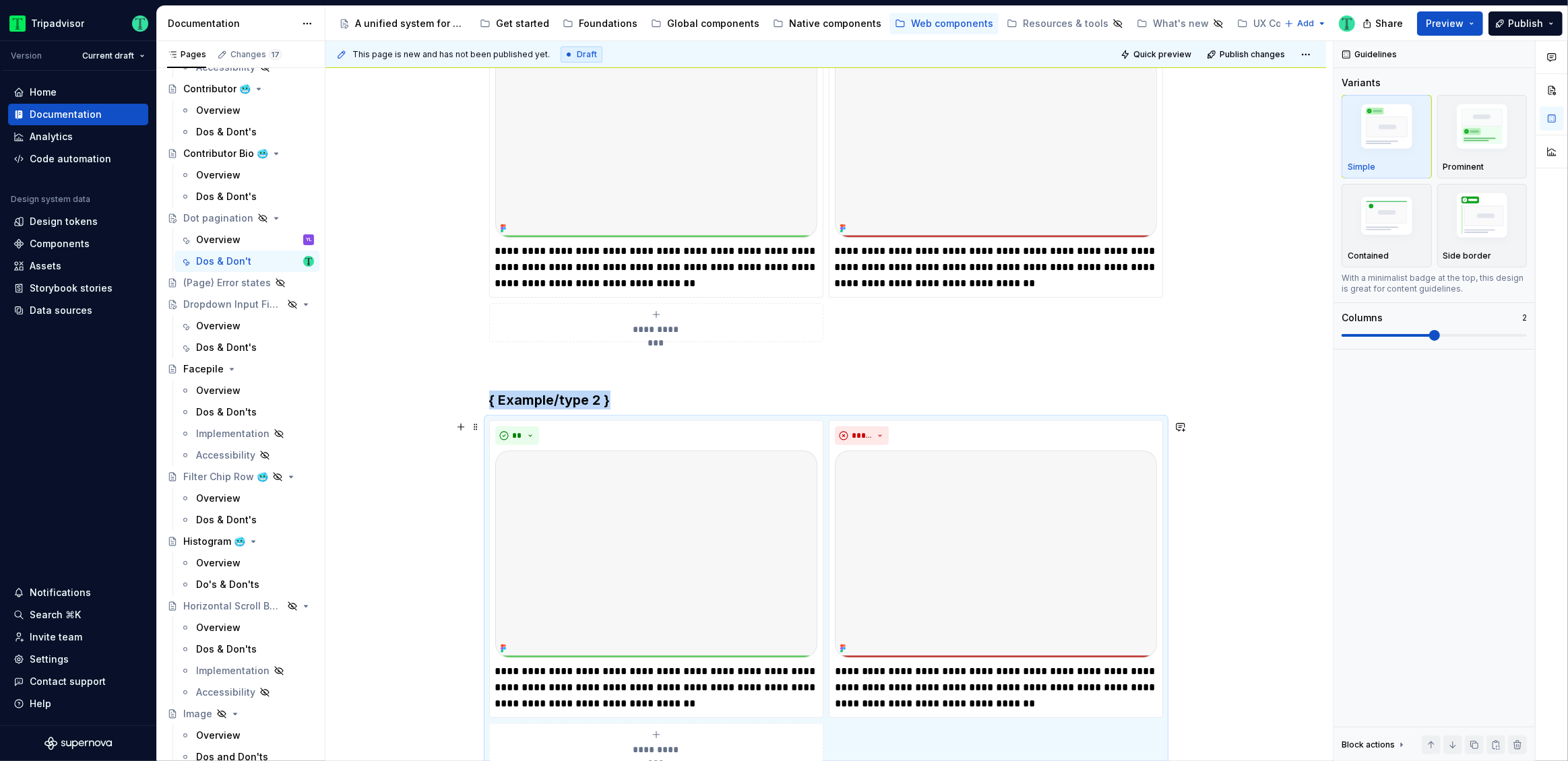
click at [373, 464] on div "**********" at bounding box center [829, 401] width 1007 height 721
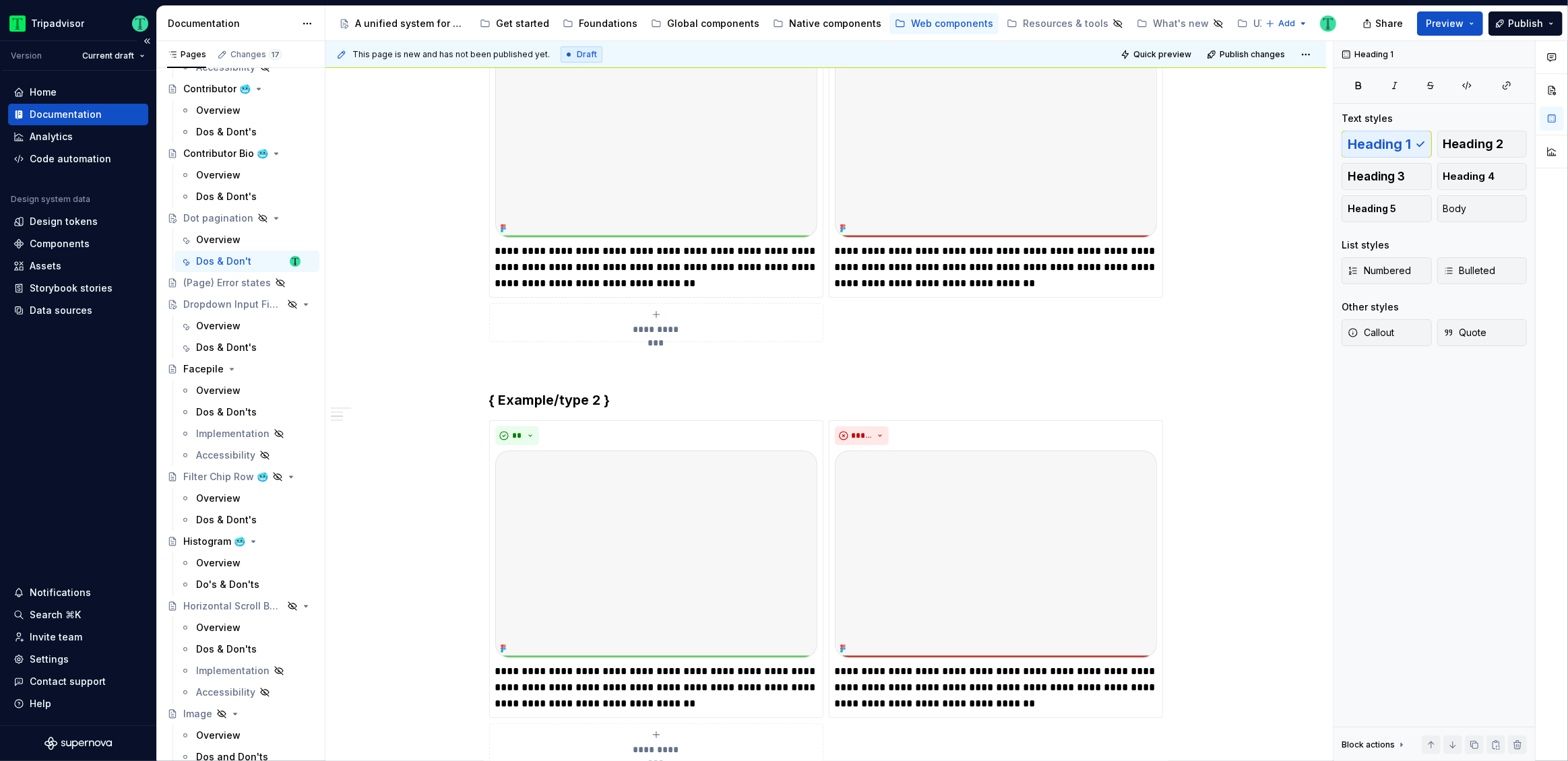
type textarea "*"
